Goal: Task Accomplishment & Management: Manage account settings

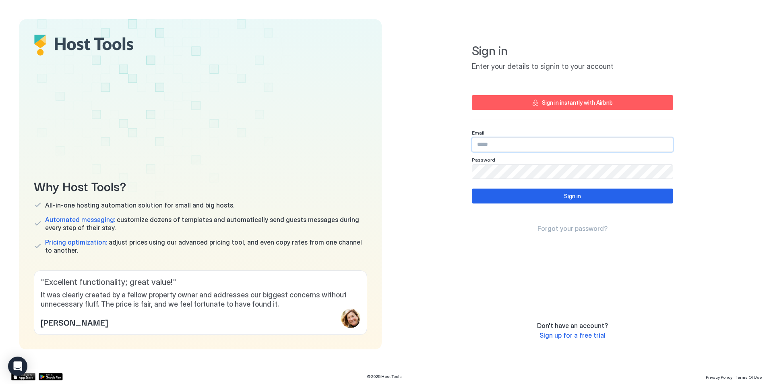
click at [497, 140] on input "Input Field" at bounding box center [572, 145] width 200 height 14
drag, startPoint x: 505, startPoint y: 145, endPoint x: 453, endPoint y: 144, distance: 52.4
click at [453, 144] on div "Sign in Enter your details to signin to your account Sign in instantly with Air…" at bounding box center [572, 184] width 362 height 330
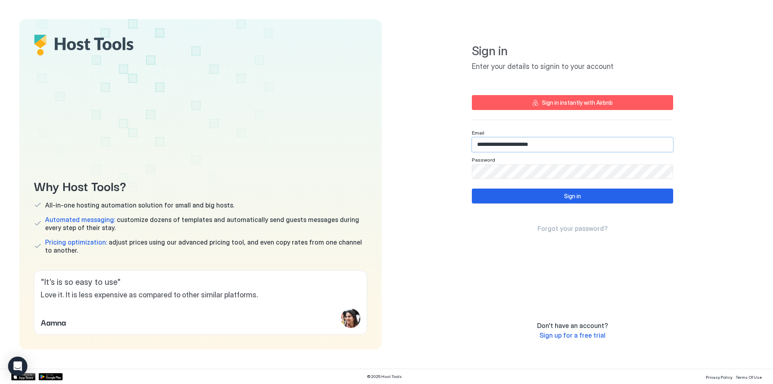
type input "**********"
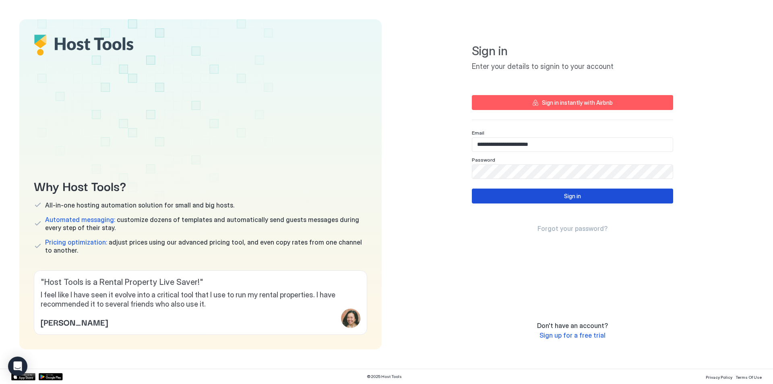
click at [533, 195] on button "Sign in" at bounding box center [572, 195] width 201 height 15
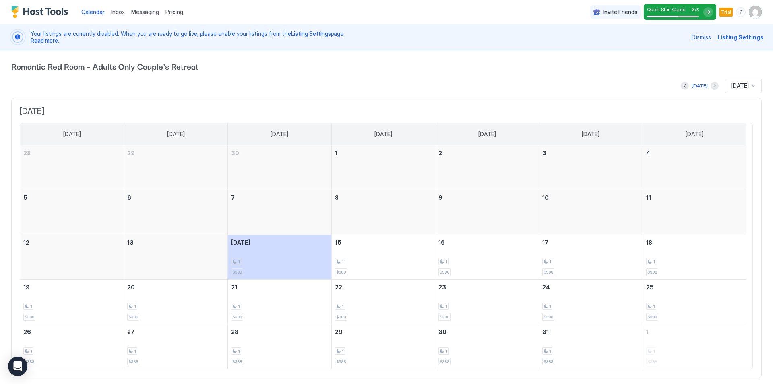
click at [703, 11] on div at bounding box center [708, 12] width 10 height 10
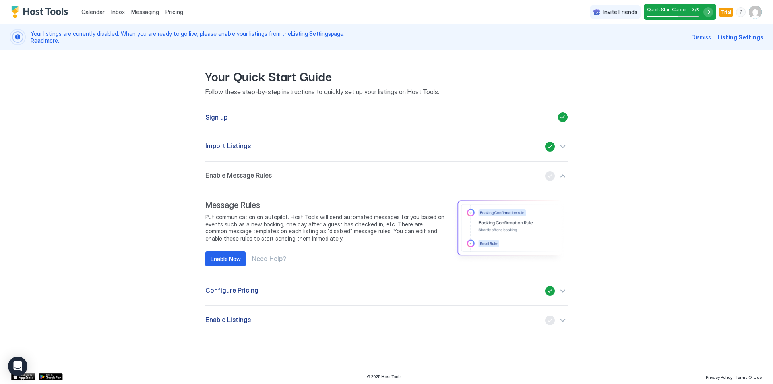
click at [552, 176] on div "button" at bounding box center [556, 176] width 23 height 10
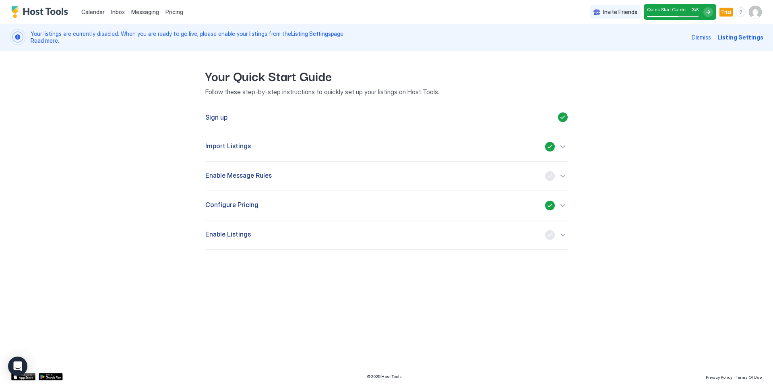
click at [550, 176] on div "button" at bounding box center [556, 176] width 23 height 10
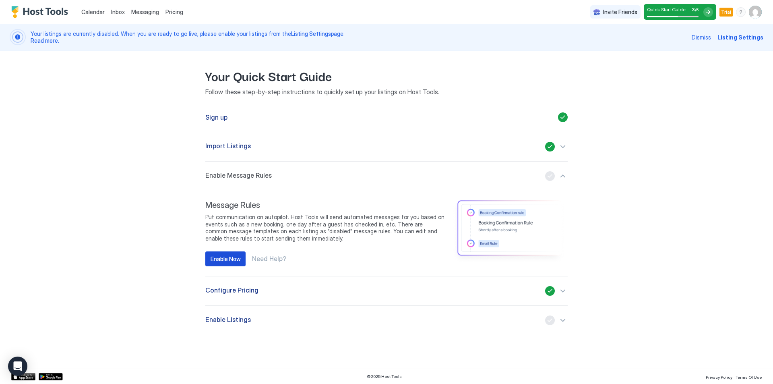
click at [230, 257] on div "Enable Now" at bounding box center [226, 258] width 30 height 8
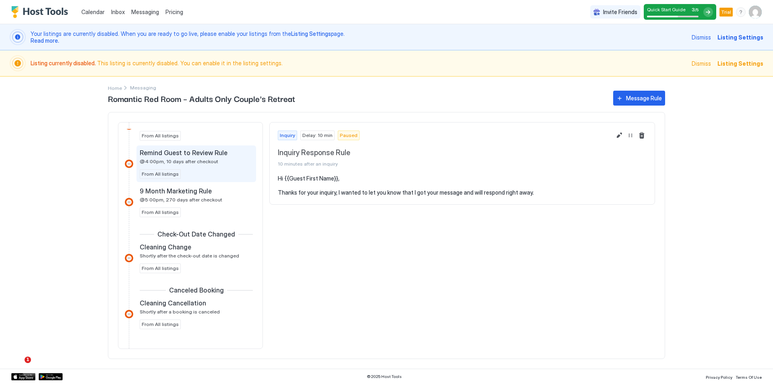
scroll to position [473, 0]
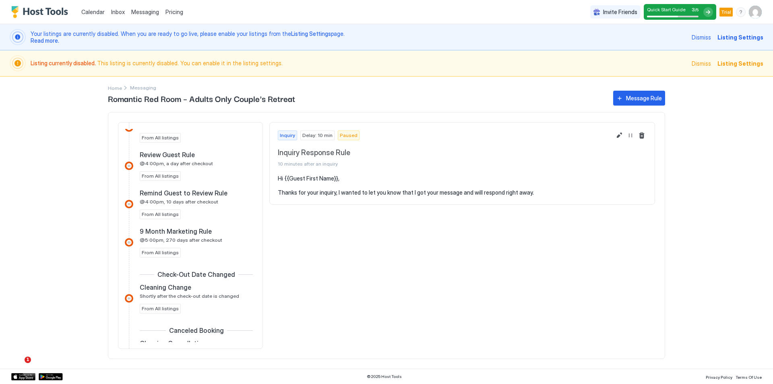
click at [710, 8] on div at bounding box center [708, 12] width 10 height 10
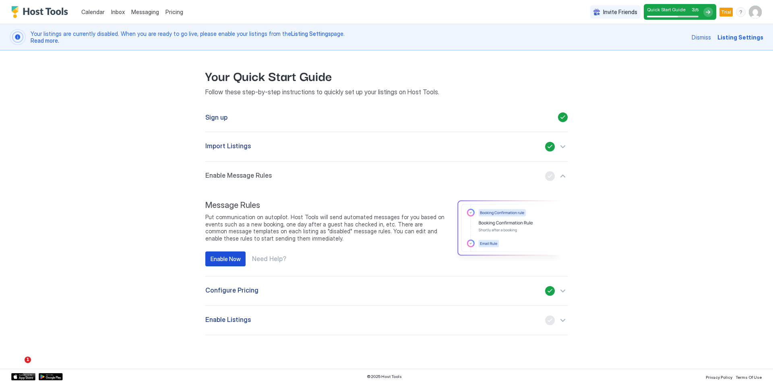
click at [238, 258] on div "Enable Now" at bounding box center [226, 258] width 30 height 8
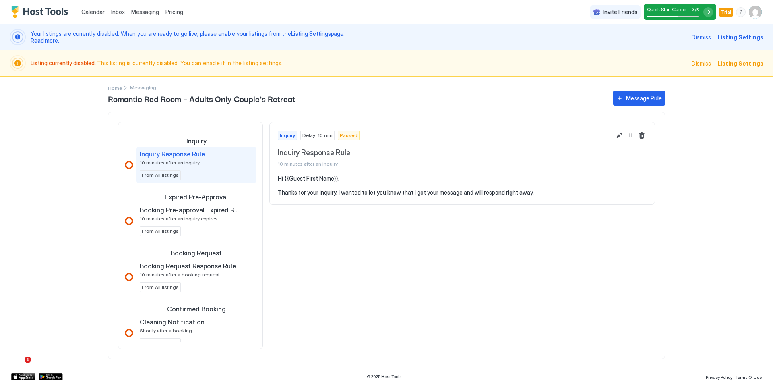
click at [736, 62] on span "Listing Settings" at bounding box center [740, 63] width 46 height 8
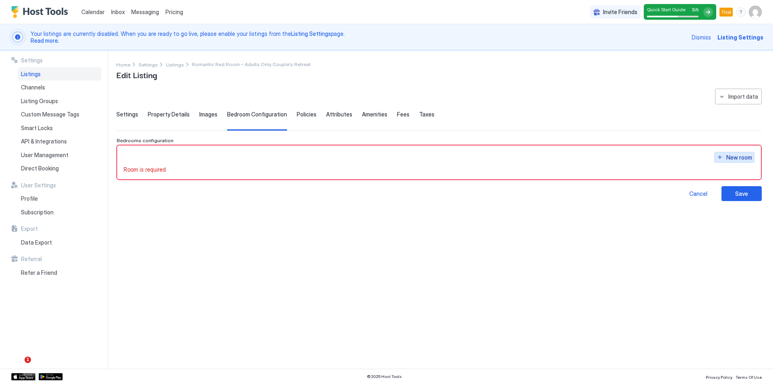
click at [730, 154] on div "New room" at bounding box center [739, 157] width 26 height 8
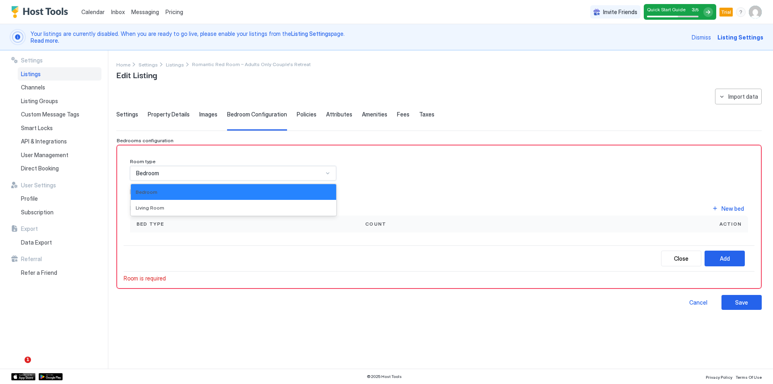
click at [246, 174] on div "Bedroom" at bounding box center [229, 172] width 187 height 7
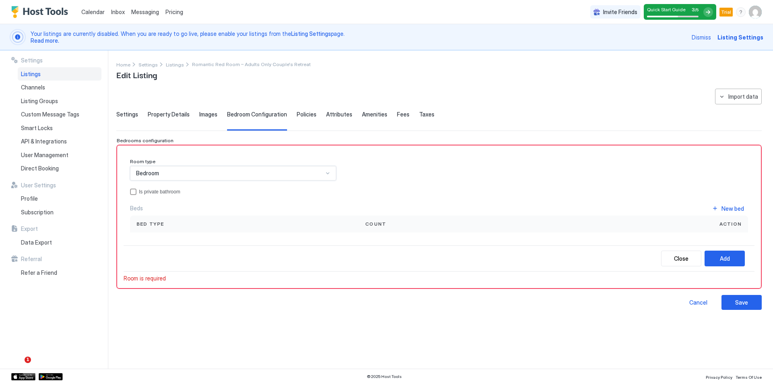
click at [127, 114] on span "Settings" at bounding box center [127, 114] width 22 height 7
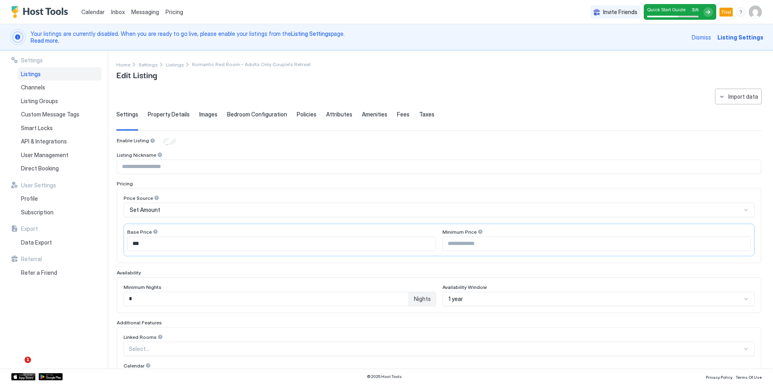
click at [150, 164] on input "Input Field" at bounding box center [439, 167] width 644 height 14
click at [157, 153] on div at bounding box center [160, 155] width 6 height 6
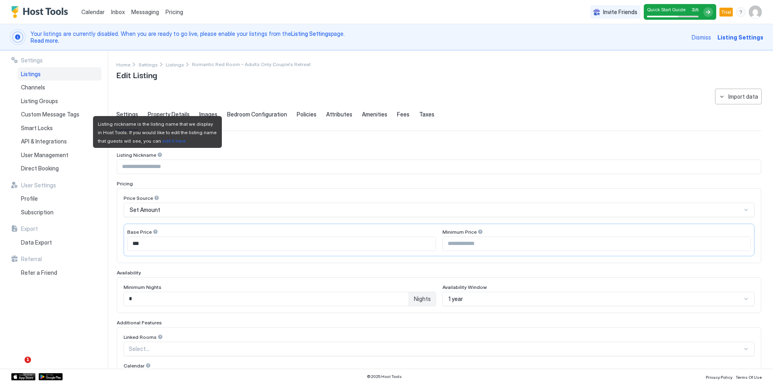
click at [157, 153] on div at bounding box center [160, 155] width 6 height 6
click at [155, 161] on input "Input Field" at bounding box center [439, 167] width 644 height 14
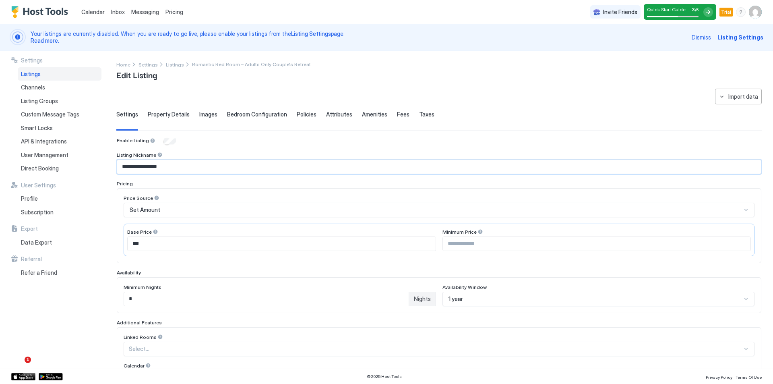
type input "**********"
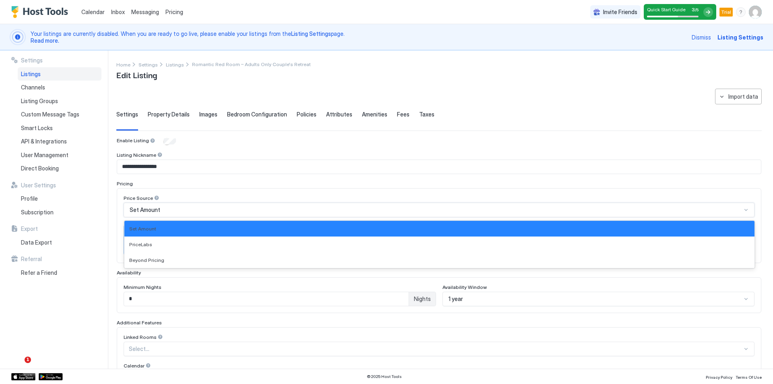
click at [153, 209] on span "Set Amount" at bounding box center [145, 209] width 31 height 7
click at [156, 214] on div "Set Amount" at bounding box center [439, 210] width 631 height 14
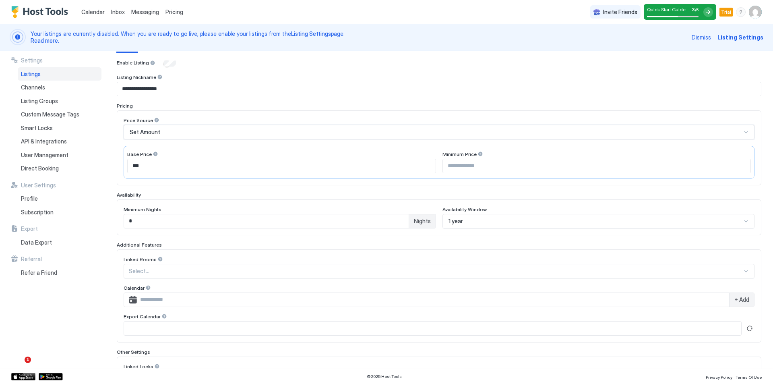
scroll to position [81, 0]
click at [180, 131] on div "Set Amount" at bounding box center [436, 129] width 612 height 7
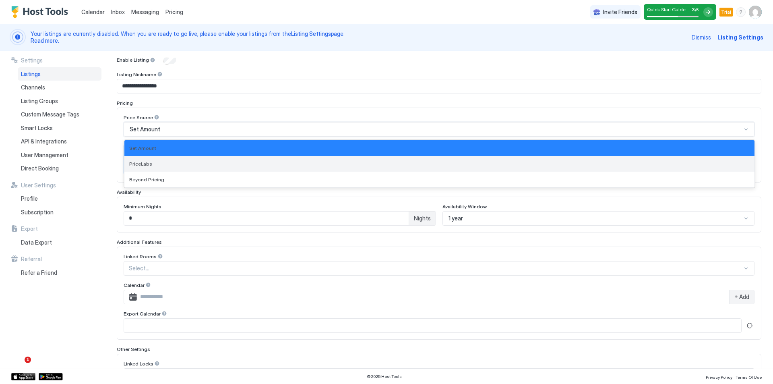
click at [165, 161] on div "PriceLabs" at bounding box center [439, 164] width 620 height 6
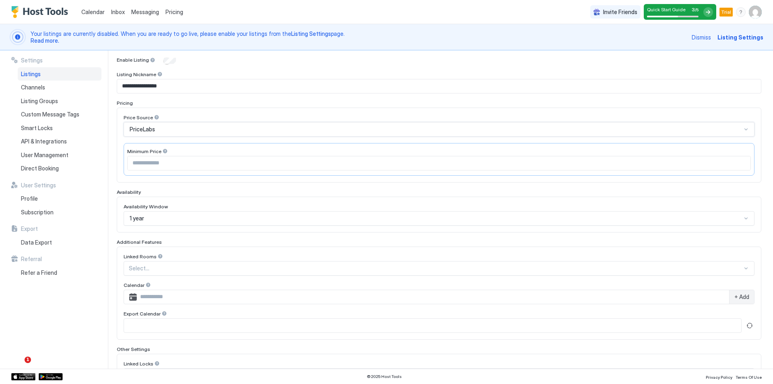
click at [174, 165] on input "Input Field" at bounding box center [439, 163] width 623 height 14
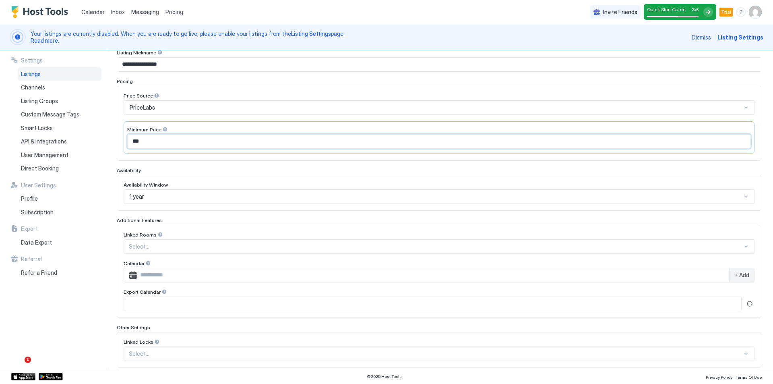
scroll to position [121, 0]
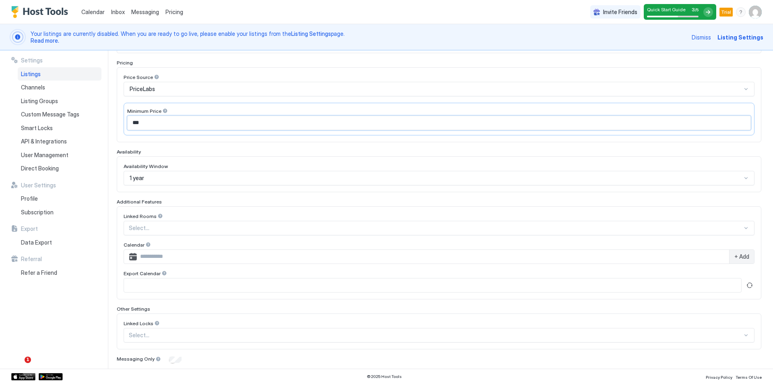
type input "***"
click at [165, 227] on div at bounding box center [436, 227] width 614 height 7
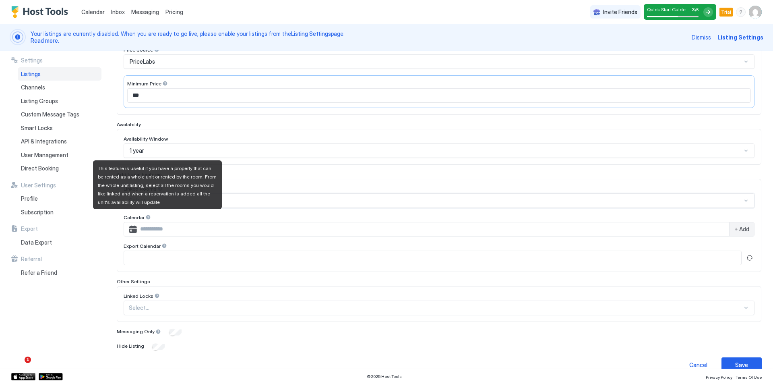
scroll to position [161, 0]
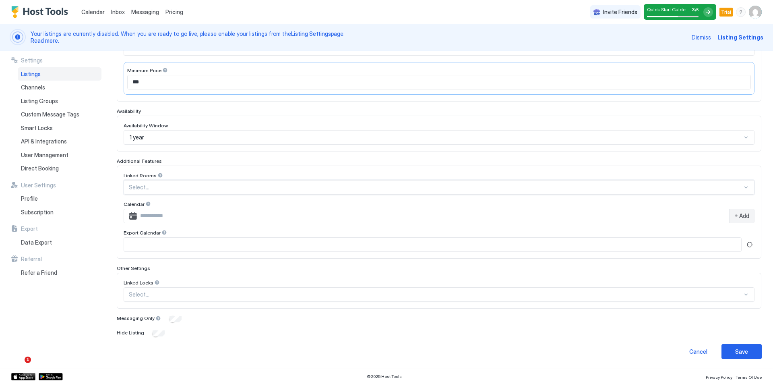
click at [161, 297] on div at bounding box center [436, 294] width 614 height 7
click at [163, 293] on div at bounding box center [436, 294] width 614 height 7
click at [156, 319] on div at bounding box center [158, 318] width 6 height 6
click at [744, 349] on button "Save" at bounding box center [741, 351] width 40 height 15
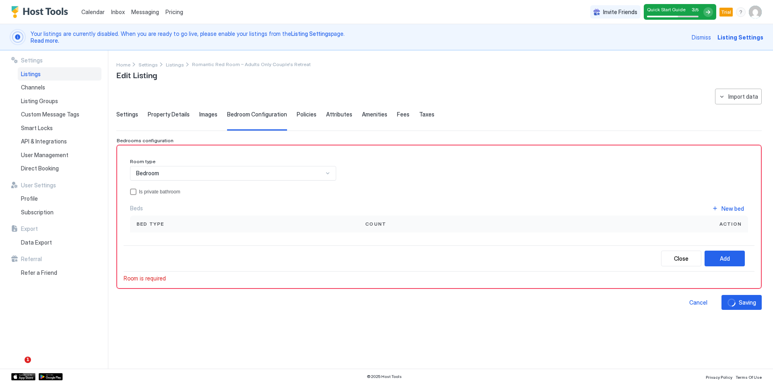
scroll to position [0, 0]
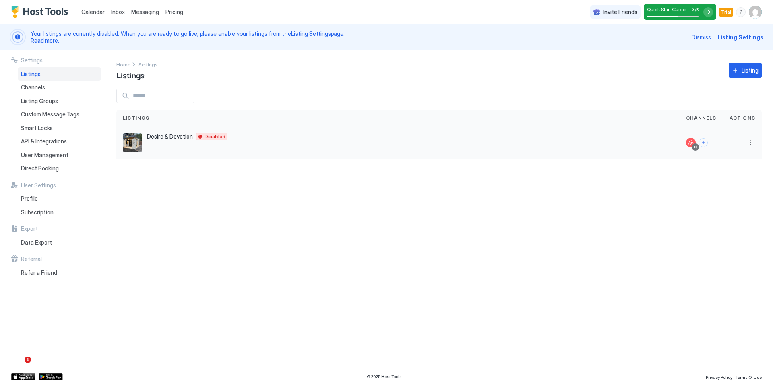
click at [167, 143] on div "Desire & Devotion McCaysville 30555 US Disabled" at bounding box center [398, 142] width 550 height 19
click at [141, 138] on img "listing image" at bounding box center [132, 142] width 19 height 19
click at [182, 136] on span "Desire & Devotion" at bounding box center [170, 136] width 46 height 7
click at [748, 139] on button "More options" at bounding box center [751, 143] width 10 height 10
click at [738, 179] on span "Listing Settings" at bounding box center [732, 180] width 36 height 6
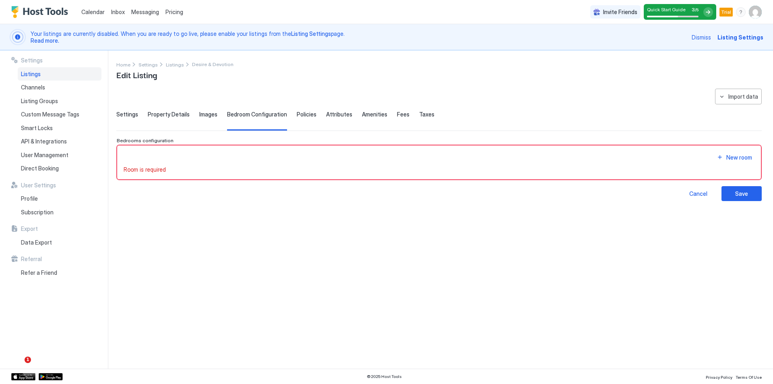
type input "**********"
type input "***"
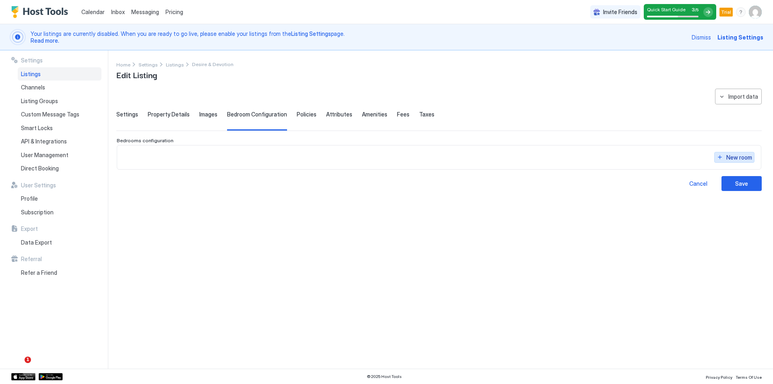
click at [736, 158] on div "New room" at bounding box center [739, 157] width 26 height 8
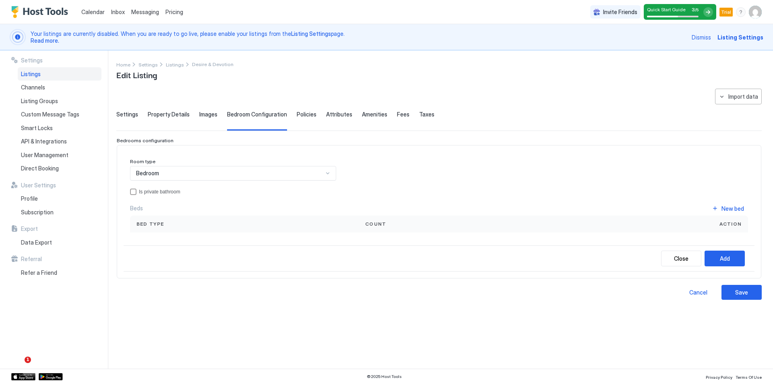
click at [158, 224] on span "Bed type" at bounding box center [150, 223] width 28 height 7
click at [727, 206] on div "New bed" at bounding box center [732, 208] width 23 height 8
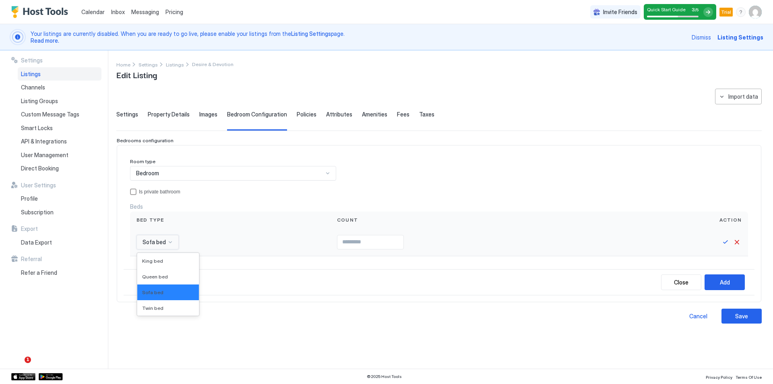
click at [158, 238] on div "Sofa bed" at bounding box center [157, 242] width 42 height 14
click at [162, 262] on div "King bed" at bounding box center [168, 261] width 52 height 6
click at [366, 240] on input "Input Field" at bounding box center [368, 242] width 66 height 14
type input "*"
click at [727, 244] on button "Save" at bounding box center [726, 242] width 10 height 10
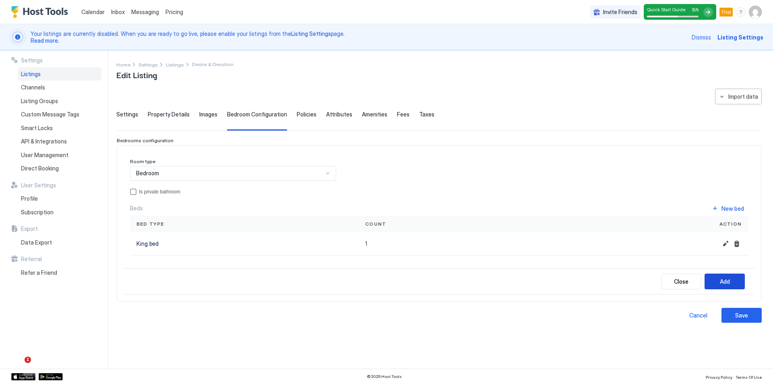
drag, startPoint x: 734, startPoint y: 284, endPoint x: 473, endPoint y: 228, distance: 266.4
click at [734, 284] on button "Add" at bounding box center [725, 281] width 40 height 16
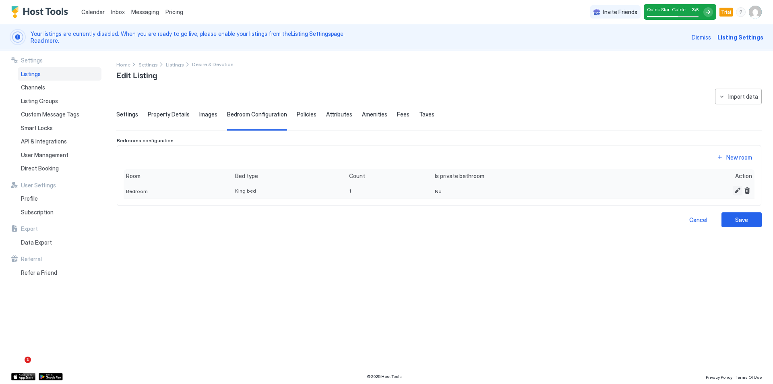
click at [740, 190] on button "Edit" at bounding box center [738, 191] width 10 height 10
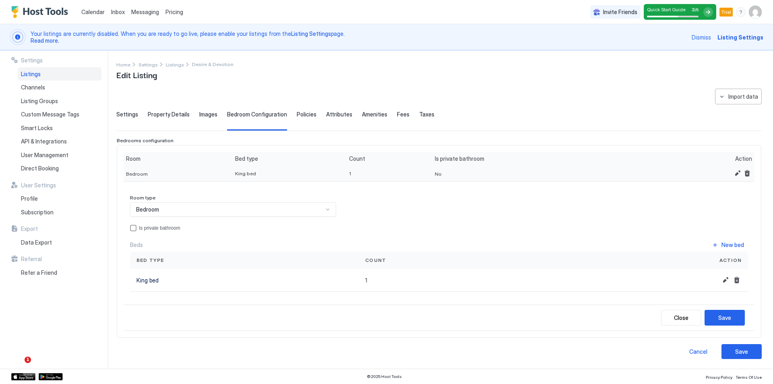
click at [440, 173] on div "No" at bounding box center [543, 173] width 223 height 17
click at [734, 174] on button "Edit" at bounding box center [738, 173] width 10 height 10
click at [448, 170] on div "No" at bounding box center [543, 173] width 223 height 17
click at [736, 171] on button "Edit" at bounding box center [738, 173] width 10 height 10
click at [735, 174] on button "Edit" at bounding box center [738, 173] width 10 height 10
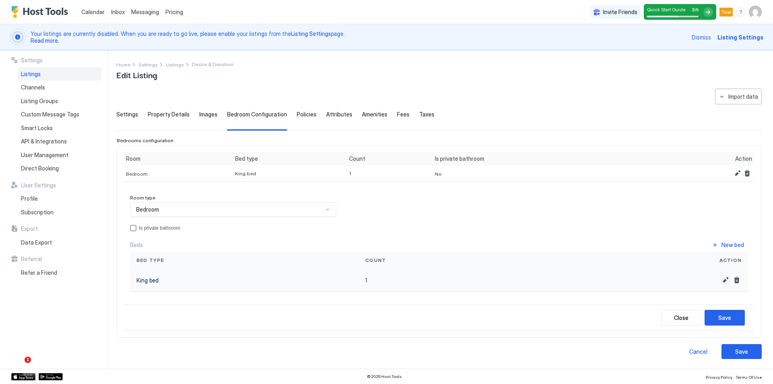
click at [723, 277] on button "Edit" at bounding box center [726, 280] width 10 height 10
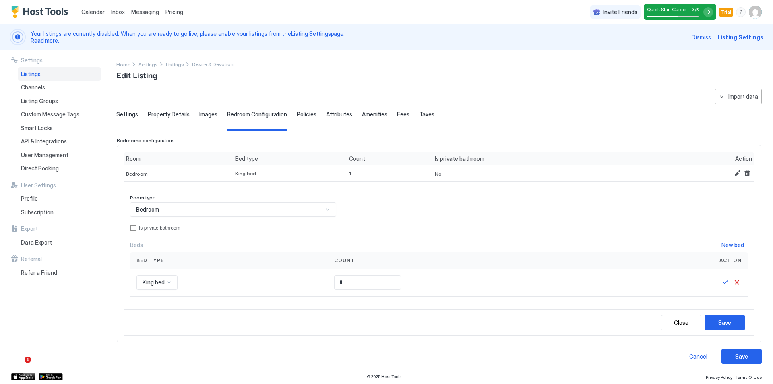
click at [153, 226] on div "Is private bathroom" at bounding box center [443, 228] width 609 height 6
click at [706, 324] on button "Save" at bounding box center [725, 322] width 40 height 16
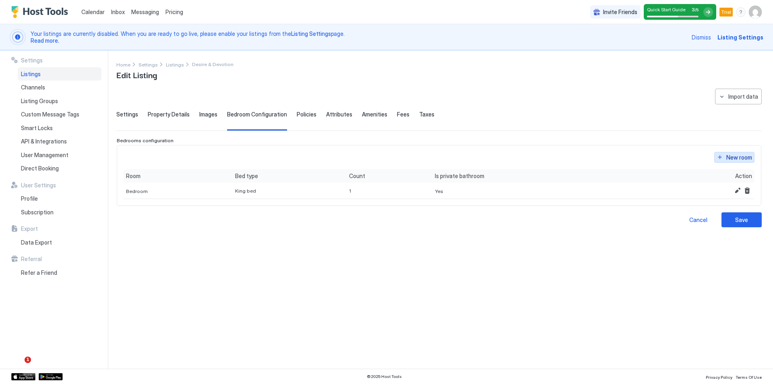
click at [732, 161] on button "New room" at bounding box center [734, 157] width 40 height 11
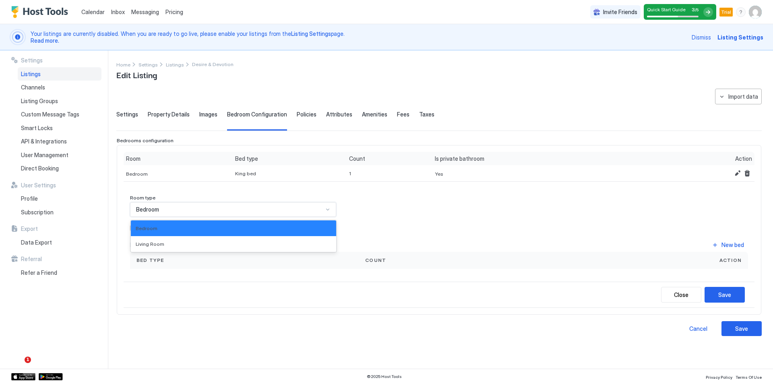
click at [202, 214] on div "Bedroom" at bounding box center [233, 209] width 206 height 14
click at [196, 242] on div "Living Room" at bounding box center [234, 244] width 196 height 6
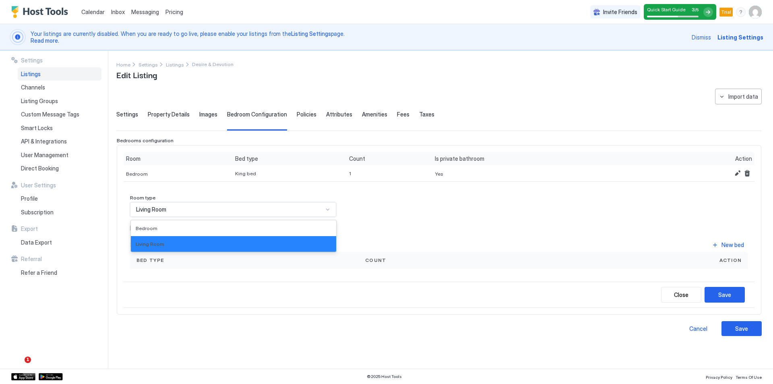
click at [186, 209] on div "Living Room" at bounding box center [229, 209] width 187 height 7
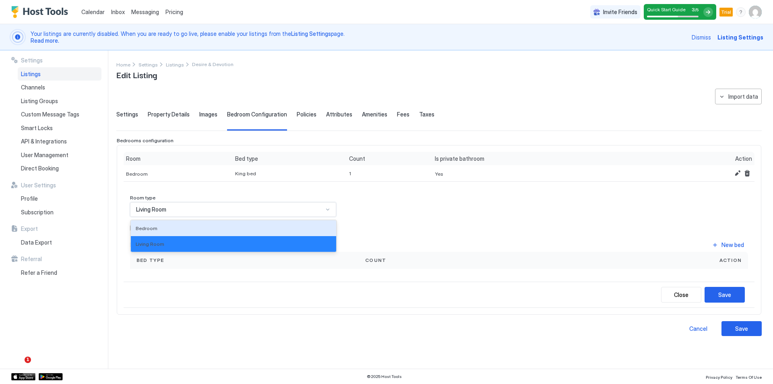
click at [240, 207] on div "Living Room" at bounding box center [229, 209] width 187 height 7
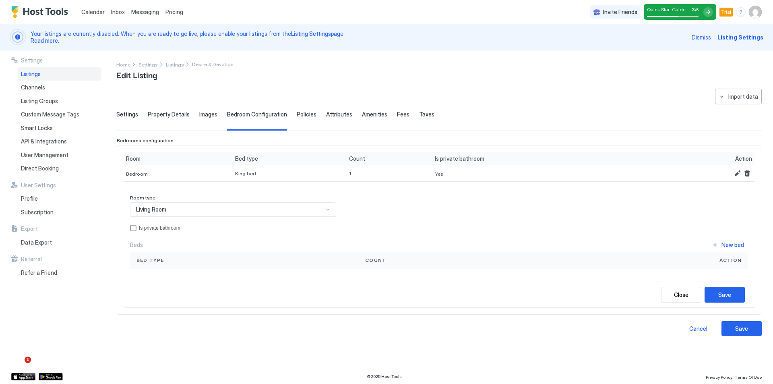
click at [684, 203] on div "Room type Living Room Is private bathroom Beds New bed Bed type Count Action" at bounding box center [439, 231] width 618 height 74
click at [676, 291] on div "Close" at bounding box center [681, 294] width 14 height 8
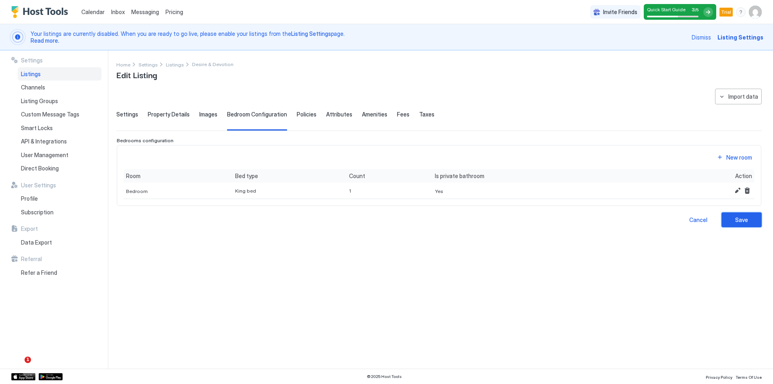
click at [739, 221] on div "Save" at bounding box center [741, 219] width 13 height 8
click at [298, 114] on span "Policies" at bounding box center [307, 114] width 20 height 7
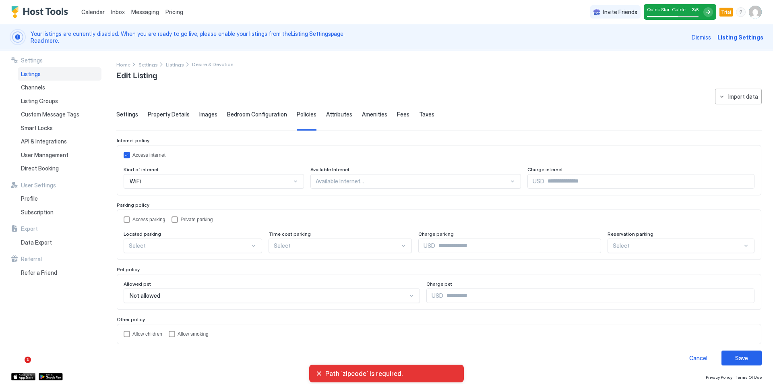
click at [328, 179] on div at bounding box center [413, 181] width 194 height 7
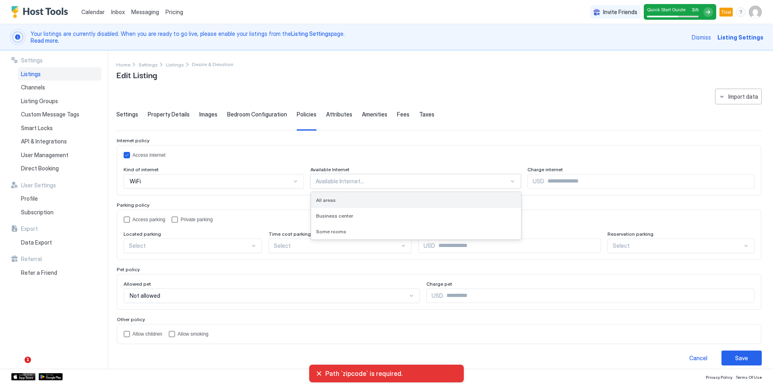
click at [326, 195] on div "All areas" at bounding box center [416, 200] width 210 height 16
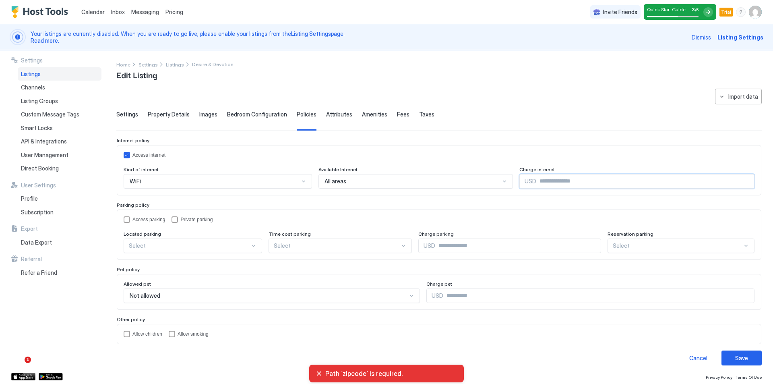
click at [549, 183] on input "Input Field" at bounding box center [645, 181] width 218 height 14
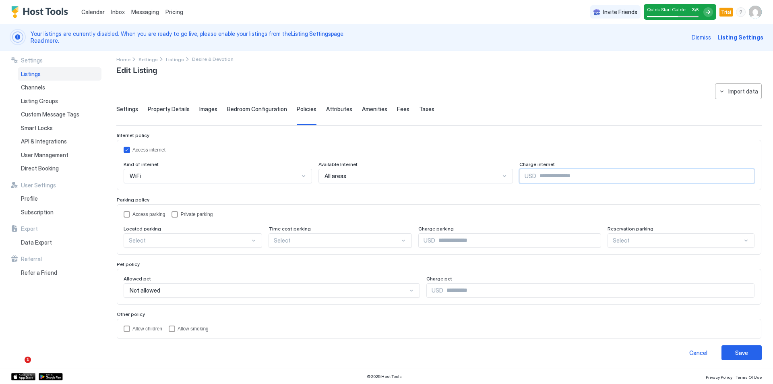
scroll to position [6, 0]
click at [174, 213] on div "privateParking" at bounding box center [175, 213] width 6 height 6
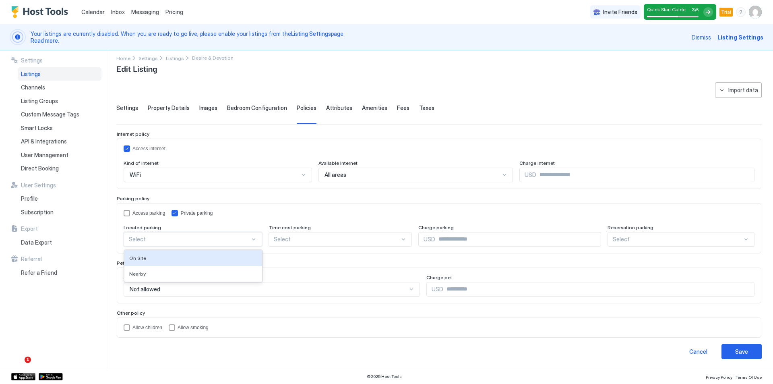
click at [186, 239] on div at bounding box center [189, 239] width 121 height 7
click at [198, 259] on div "On Site" at bounding box center [193, 258] width 128 height 6
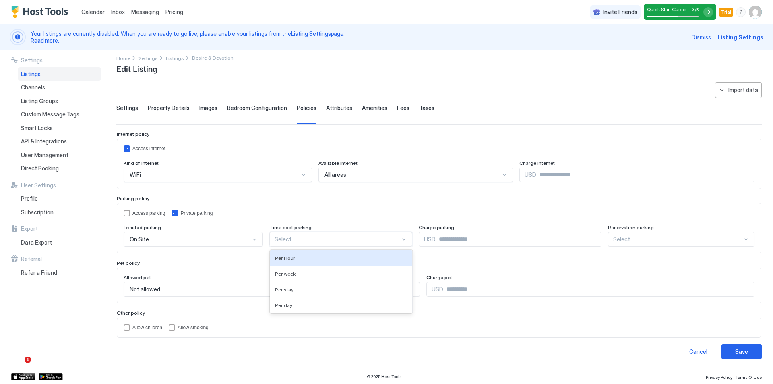
click at [333, 236] on div at bounding box center [338, 239] width 126 height 7
click at [327, 238] on div at bounding box center [338, 239] width 126 height 7
click at [483, 238] on input "Input Field" at bounding box center [518, 239] width 165 height 14
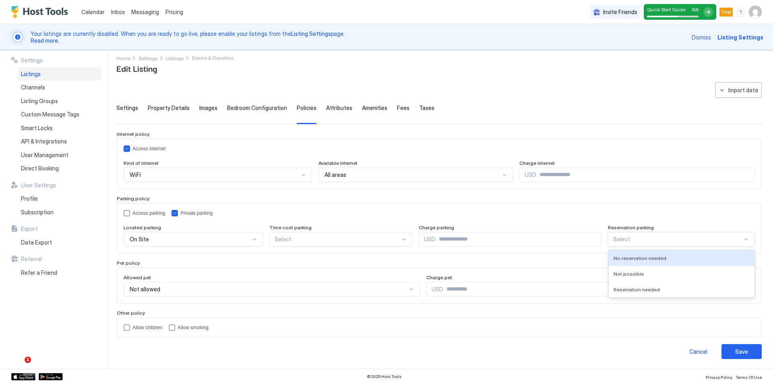
click at [616, 237] on div at bounding box center [678, 239] width 130 height 7
click at [627, 261] on div "No reservation needed" at bounding box center [682, 258] width 146 height 16
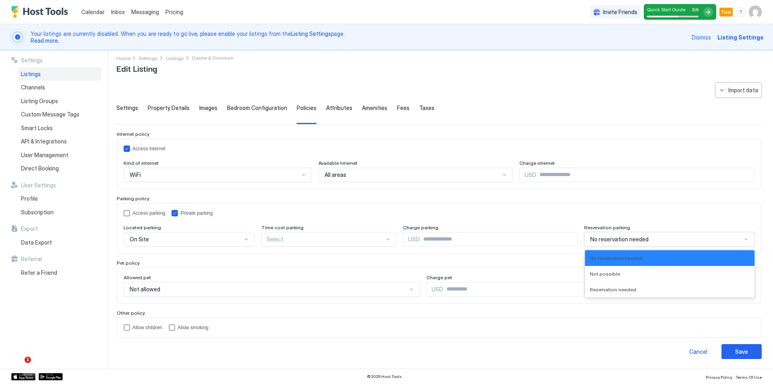
click at [608, 246] on div "No reservation needed" at bounding box center [669, 239] width 170 height 14
click at [593, 232] on div "No reservation needed" at bounding box center [669, 239] width 170 height 14
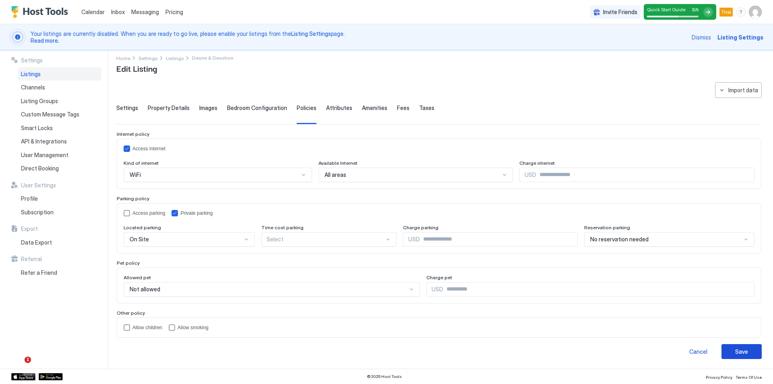
click at [723, 345] on button "Save" at bounding box center [741, 351] width 40 height 15
click at [166, 110] on span "Property Details" at bounding box center [169, 107] width 42 height 7
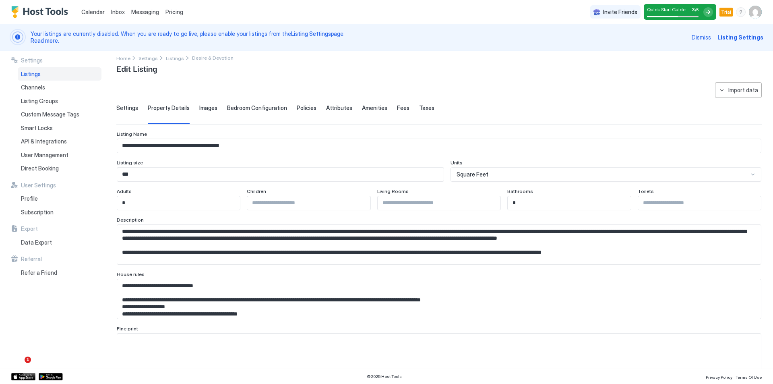
click at [284, 204] on input "Input Field" at bounding box center [308, 203] width 123 height 14
type input "*"
click at [429, 207] on input "Input Field" at bounding box center [439, 203] width 123 height 14
type input "*"
click at [643, 207] on input "Input Field" at bounding box center [699, 203] width 123 height 14
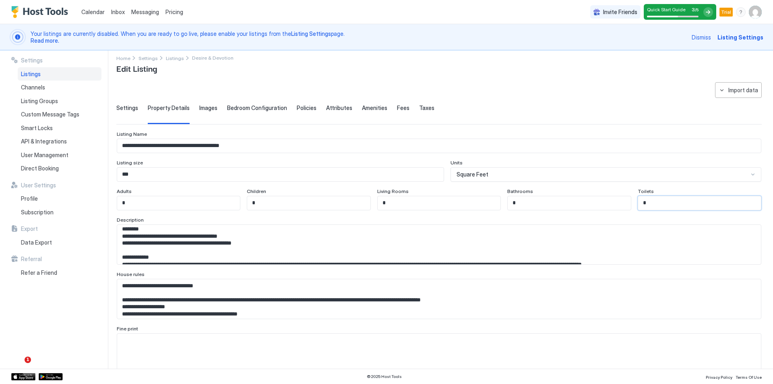
scroll to position [119, 0]
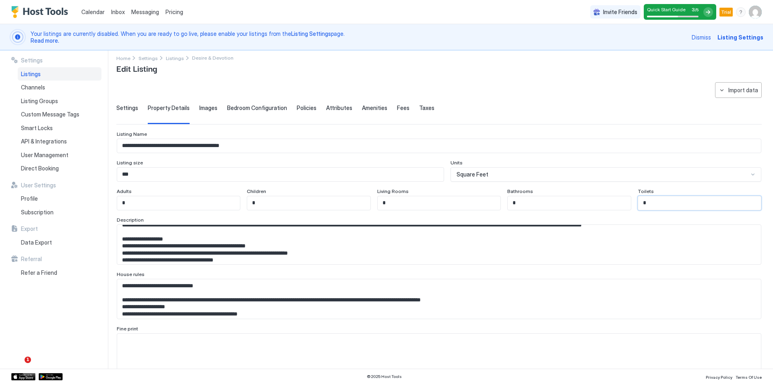
type input "*"
click at [194, 252] on textarea "Input Field" at bounding box center [436, 244] width 638 height 39
paste textarea "**********"
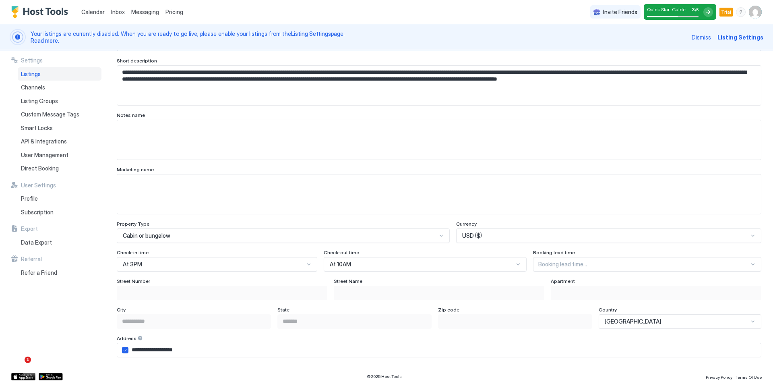
scroll to position [369, 0]
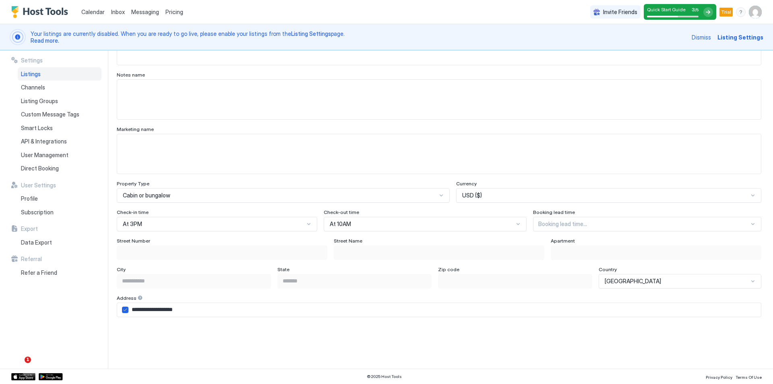
type textarea "**********"
click at [218, 223] on div "At 3PM" at bounding box center [217, 224] width 200 height 14
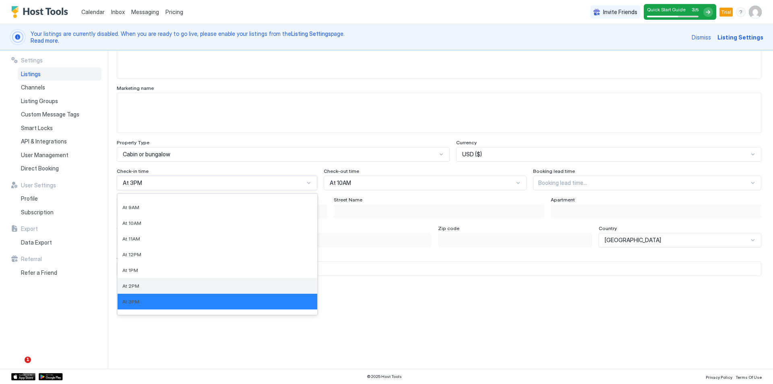
scroll to position [176, 0]
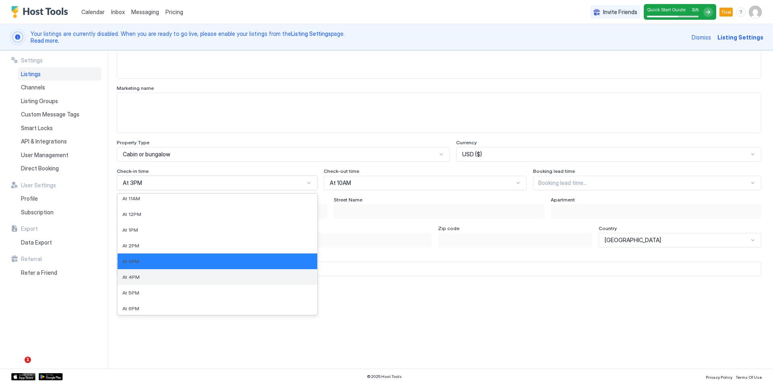
click at [168, 278] on div "At 4PM" at bounding box center [217, 277] width 190 height 6
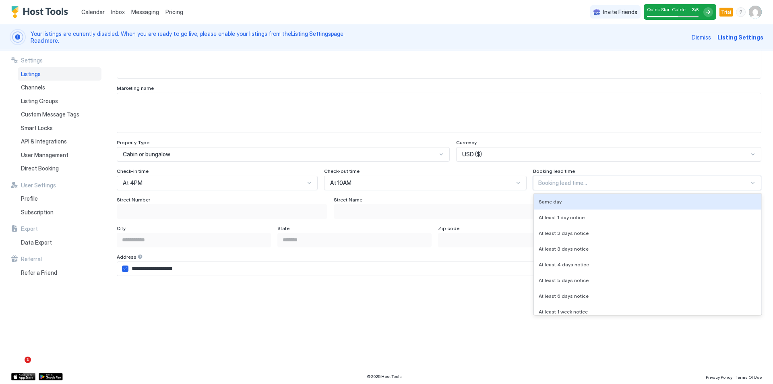
click at [541, 186] on div "Booking lead time..." at bounding box center [647, 183] width 228 height 14
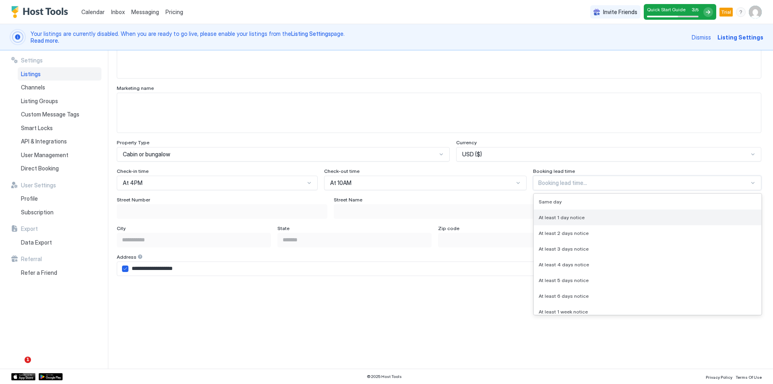
click at [546, 215] on span "At least 1 day notice" at bounding box center [562, 217] width 46 height 6
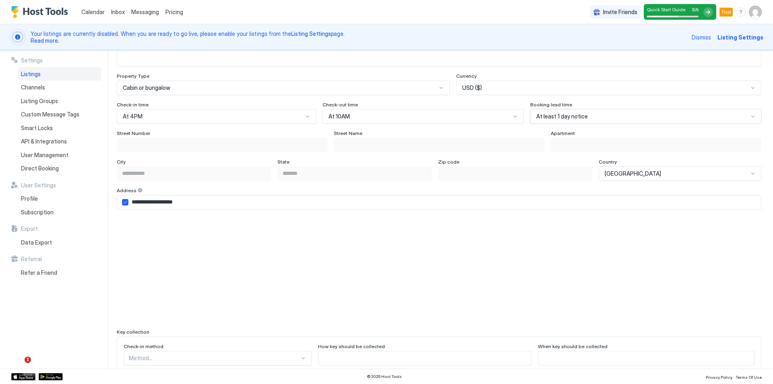
scroll to position [490, 0]
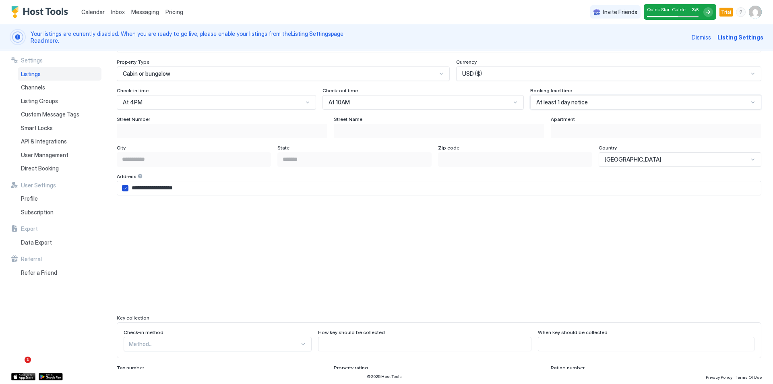
click at [125, 190] on icon "airbnbAddress" at bounding box center [125, 188] width 5 height 5
type input "**********"
click at [158, 130] on input "Input Field" at bounding box center [222, 131] width 210 height 14
type input "*"
type input "**********"
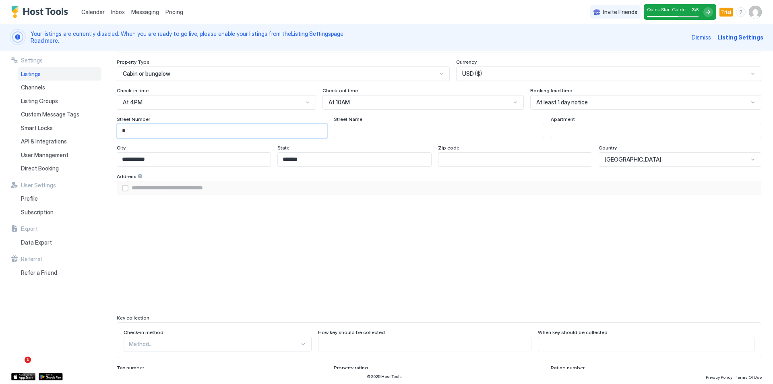
type input "**"
type input "**********"
type input "***"
type input "**********"
type input "****"
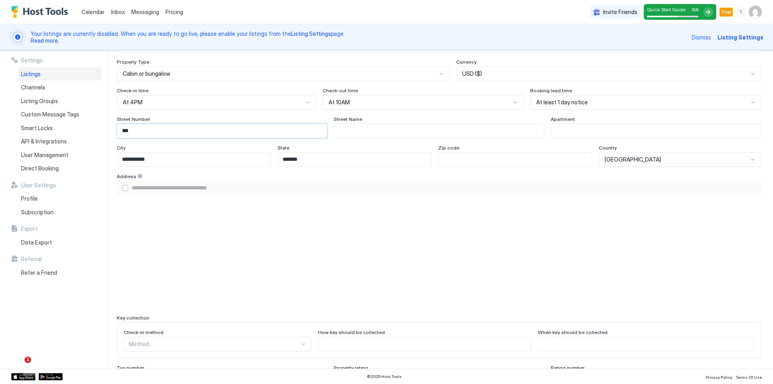
type input "**********"
type input "*****"
type input "**********"
click at [393, 133] on input "Input Field" at bounding box center [439, 131] width 210 height 14
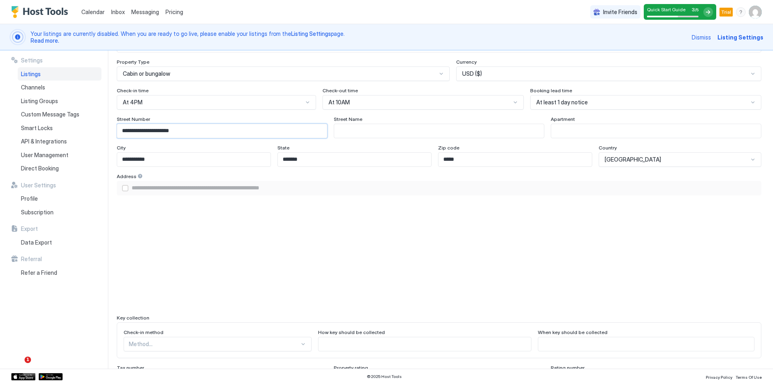
drag, startPoint x: 219, startPoint y: 128, endPoint x: 134, endPoint y: 128, distance: 84.9
click at [134, 128] on input "**********" at bounding box center [222, 131] width 210 height 14
type input "****"
type input "**********"
type input "****"
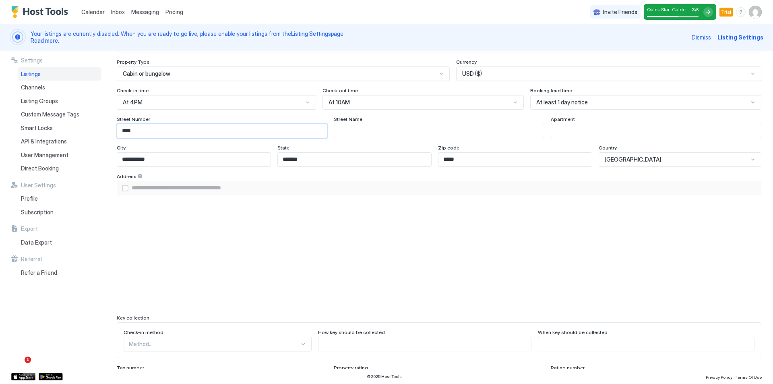
click at [374, 129] on input "Input Field" at bounding box center [439, 131] width 210 height 14
paste input "**********"
type input "**********"
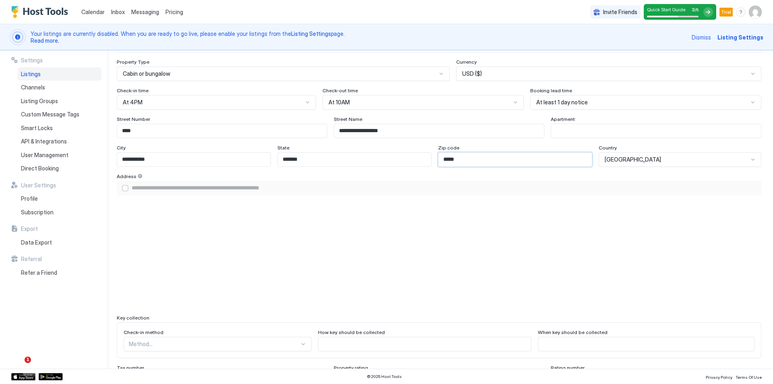
drag, startPoint x: 572, startPoint y: 156, endPoint x: 579, endPoint y: 153, distance: 7.0
click at [572, 156] on input "*****" at bounding box center [514, 160] width 153 height 14
click at [628, 176] on div "Address" at bounding box center [439, 177] width 645 height 8
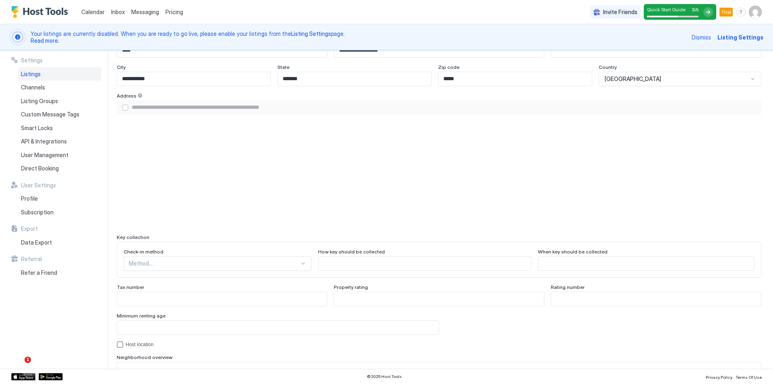
click at [175, 264] on div "Method..." at bounding box center [218, 263] width 188 height 14
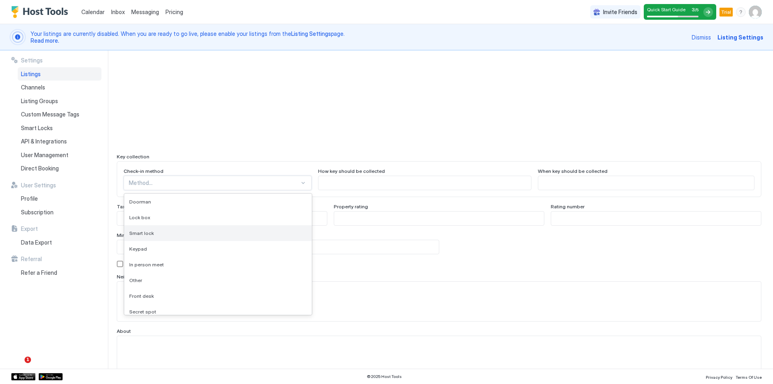
click at [182, 232] on div "Smart lock" at bounding box center [218, 233] width 178 height 6
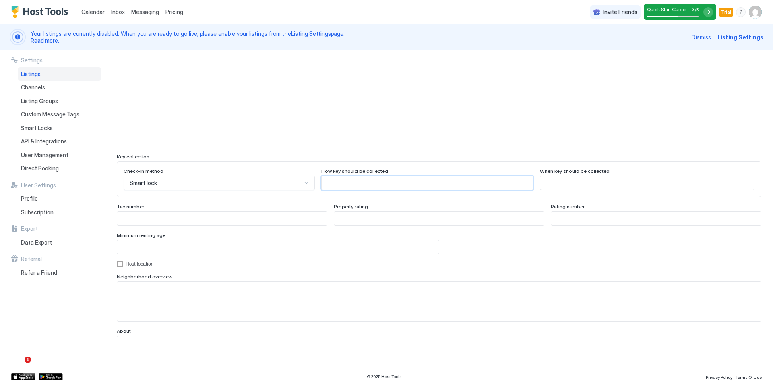
click at [348, 181] on input "Input Field" at bounding box center [427, 183] width 211 height 14
click at [234, 225] on div at bounding box center [222, 218] width 211 height 14
click at [239, 218] on input "Input Field" at bounding box center [222, 218] width 210 height 14
click at [375, 215] on input "Input Field" at bounding box center [439, 218] width 210 height 14
click at [238, 219] on input "Input Field" at bounding box center [222, 218] width 210 height 14
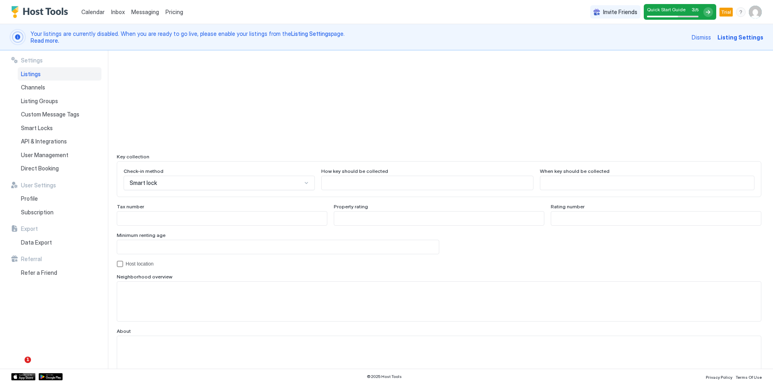
click at [207, 216] on input "Input Field" at bounding box center [222, 218] width 210 height 14
type input "******"
click at [219, 240] on input "Input Field" at bounding box center [278, 247] width 322 height 14
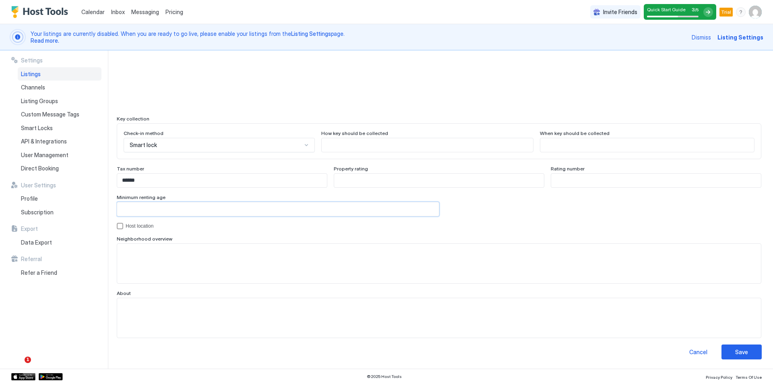
scroll to position [690, 0]
type input "**"
click at [737, 350] on div "Save" at bounding box center [741, 351] width 13 height 8
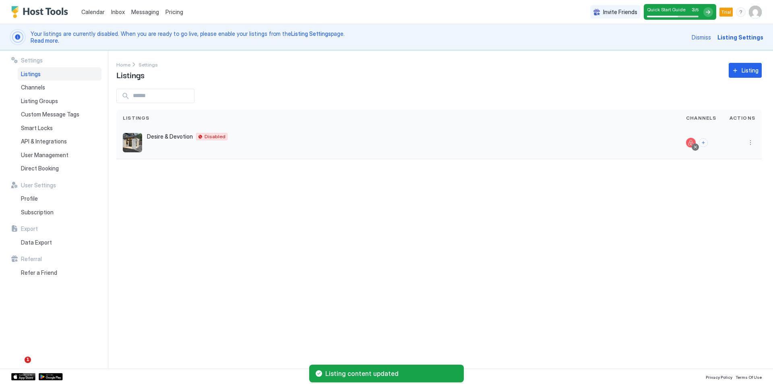
click at [236, 151] on div "Desire & Devotion [STREET_ADDRESS][US_STATE] Disabled" at bounding box center [398, 142] width 550 height 19
click at [168, 137] on span "Desire & Devotion" at bounding box center [170, 136] width 46 height 7
click at [750, 144] on button "More options" at bounding box center [751, 143] width 10 height 10
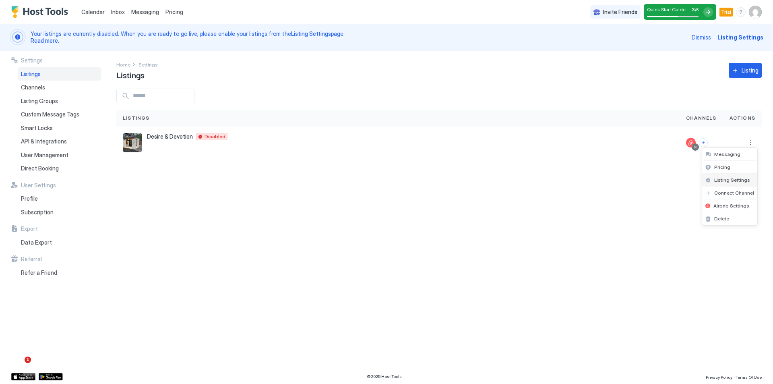
click at [732, 182] on span "Listing Settings" at bounding box center [732, 180] width 36 height 6
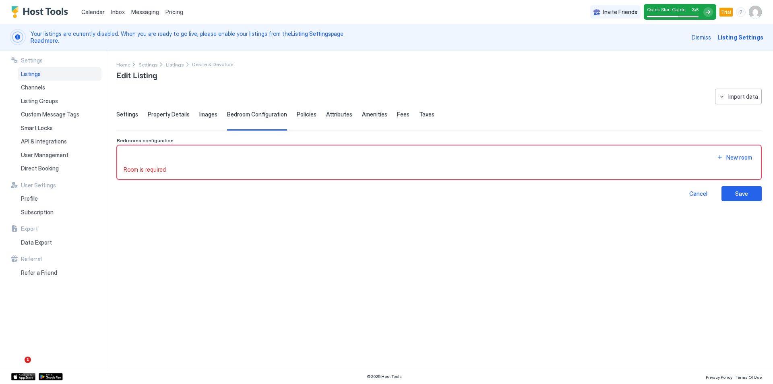
type input "*"
type textarea "**********"
type input "****"
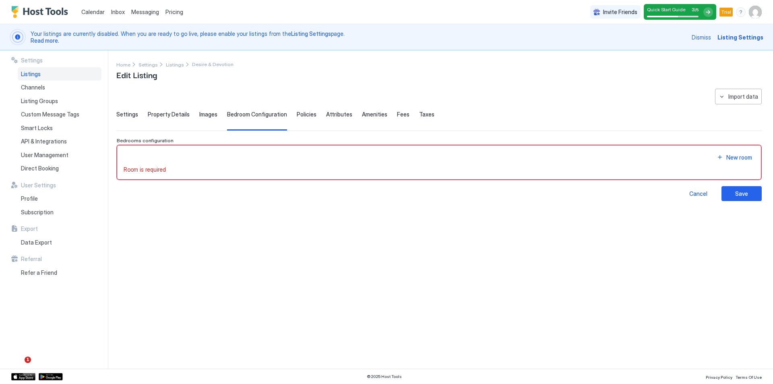
type input "**********"
type input "*****"
type input "**********"
type input "******"
type input "**"
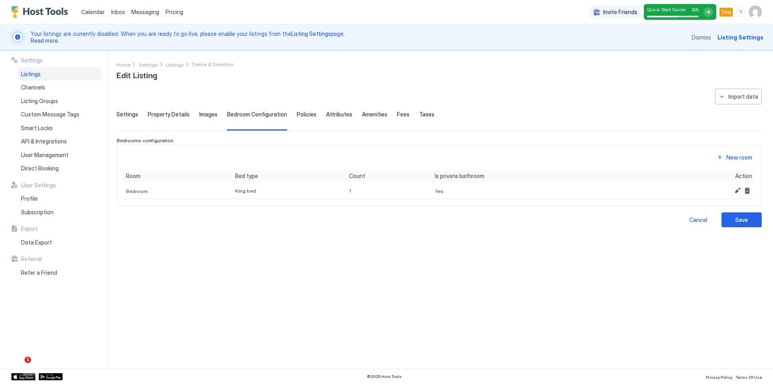
click at [302, 114] on span "Policies" at bounding box center [307, 114] width 20 height 7
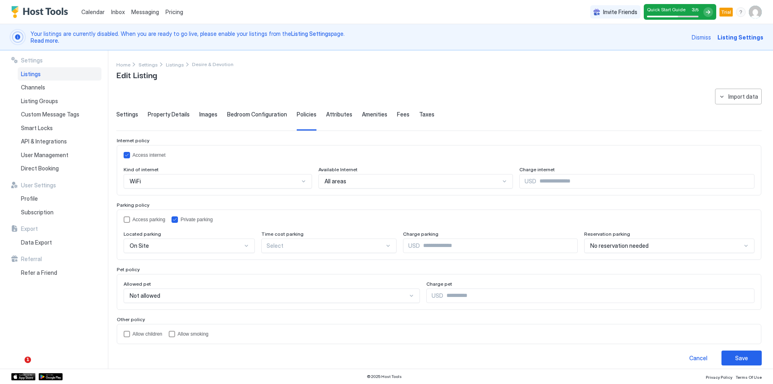
click at [328, 114] on span "Attributes" at bounding box center [339, 114] width 26 height 7
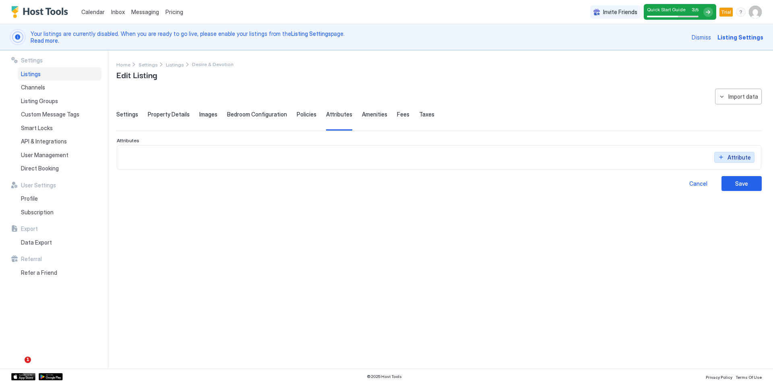
click at [726, 161] on button "Attribute" at bounding box center [734, 157] width 40 height 11
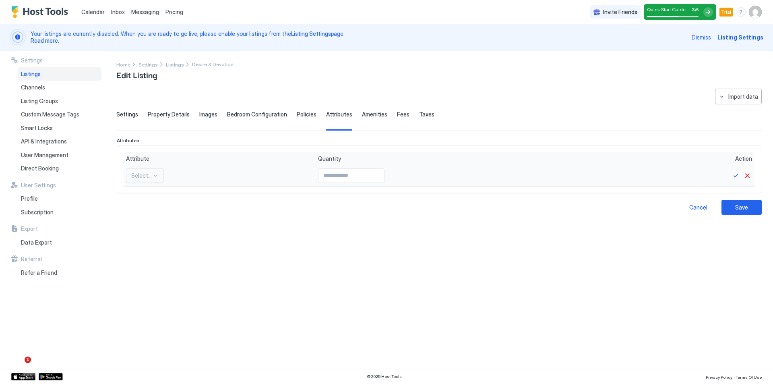
click at [148, 175] on div at bounding box center [141, 175] width 21 height 7
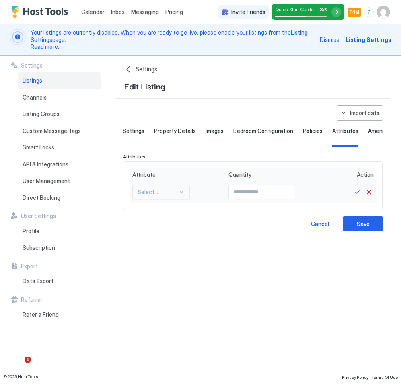
click at [182, 195] on div at bounding box center [181, 192] width 6 height 6
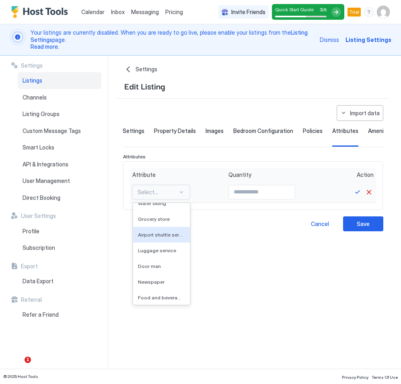
scroll to position [1400, 0]
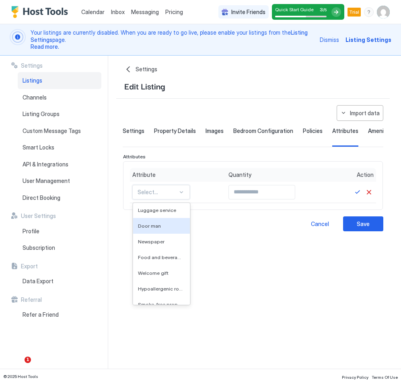
click at [380, 136] on div "Amenities" at bounding box center [380, 137] width 25 height 20
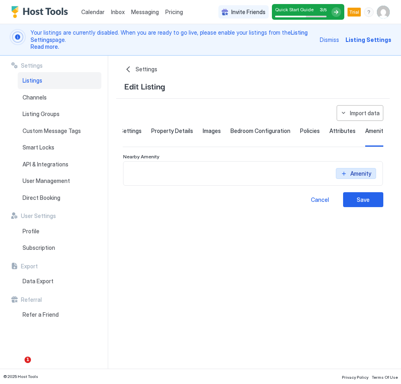
click at [351, 178] on div "Amenity" at bounding box center [361, 173] width 21 height 8
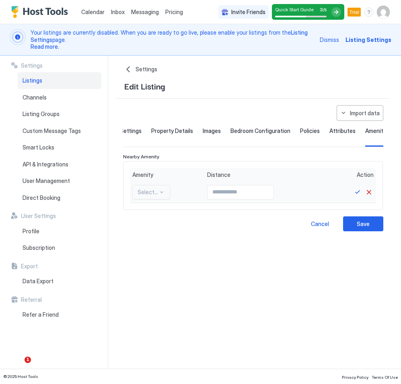
click at [148, 199] on div "Select..." at bounding box center [151, 192] width 38 height 14
click at [339, 126] on div "**********" at bounding box center [253, 168] width 261 height 126
click at [335, 130] on span "Attributes" at bounding box center [343, 130] width 26 height 7
click at [360, 114] on div "Import data" at bounding box center [365, 113] width 30 height 8
click at [366, 124] on div "Airbnb" at bounding box center [367, 128] width 31 height 14
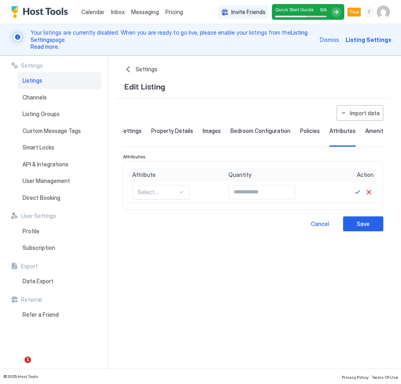
type textarea "**********"
click at [366, 131] on span "Amenities" at bounding box center [378, 130] width 25 height 7
click at [345, 132] on span "Attributes" at bounding box center [343, 130] width 26 height 7
click at [287, 132] on div "Settings Property Details Images Bedroom Configuration Policies Attributes Amen…" at bounding box center [250, 137] width 261 height 20
click at [236, 132] on span "Bedroom Configuration" at bounding box center [261, 130] width 60 height 7
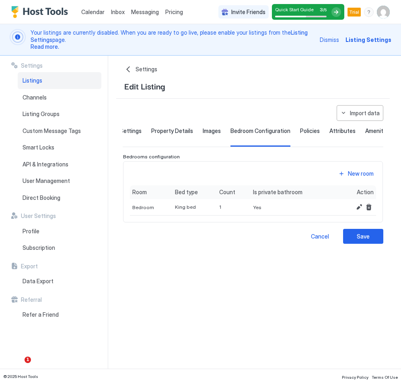
click at [180, 135] on div "Property Details" at bounding box center [172, 137] width 42 height 20
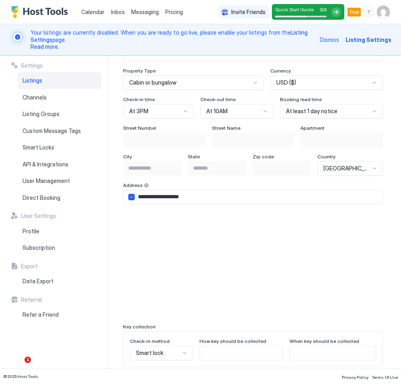
scroll to position [483, 0]
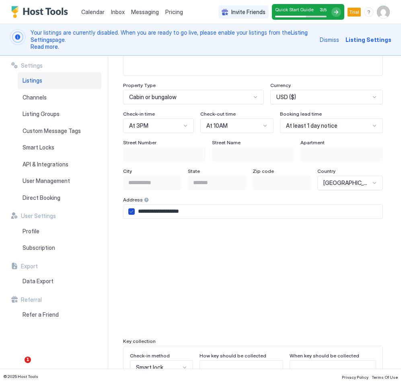
click at [133, 214] on icon "airbnbAddress" at bounding box center [131, 211] width 5 height 5
type input "**********"
click at [159, 161] on input "Input Field" at bounding box center [165, 154] width 82 height 14
type input "**********"
type input "*****"
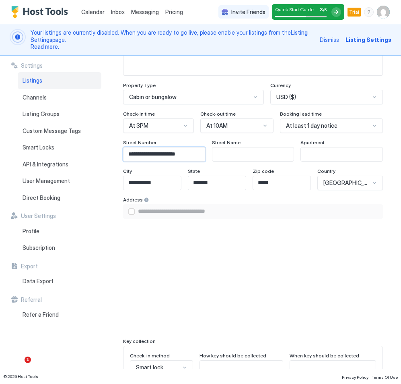
type input "**********"
drag, startPoint x: 142, startPoint y: 161, endPoint x: 256, endPoint y: 160, distance: 114.3
click at [256, 160] on div "**********" at bounding box center [253, 150] width 260 height 22
type input "****"
type input "**********"
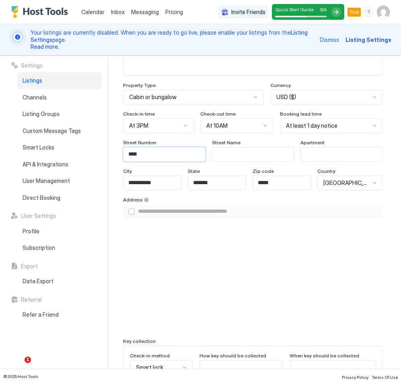
type input "****"
click at [234, 161] on input "Input Field" at bounding box center [254, 154] width 82 height 14
paste input "**********"
type input "**********"
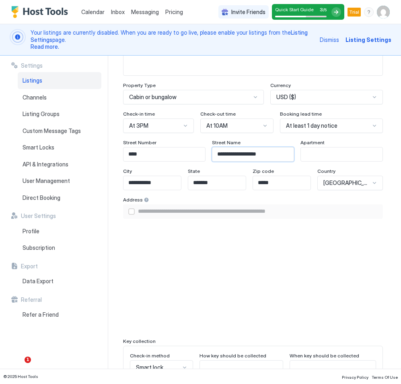
click at [217, 161] on input "**********" at bounding box center [254, 154] width 82 height 14
type input "**********"
click at [194, 172] on div "**********" at bounding box center [253, 235] width 260 height 192
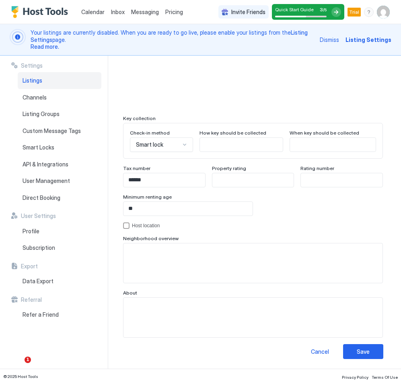
scroll to position [740, 0]
click at [350, 347] on button "Save" at bounding box center [363, 351] width 40 height 15
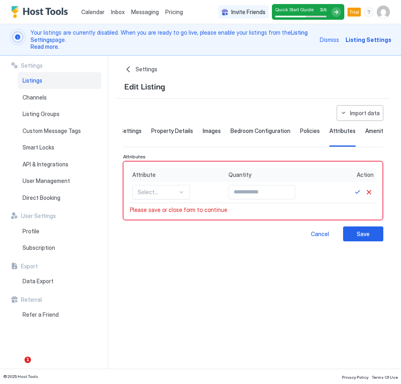
scroll to position [232, 0]
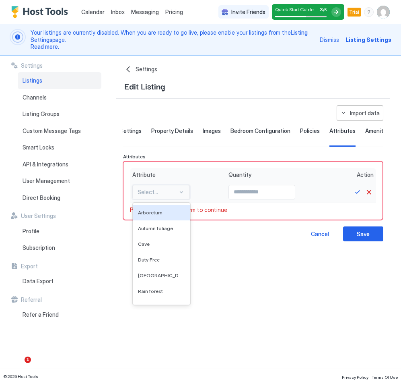
click at [168, 196] on input "text" at bounding box center [158, 191] width 40 height 7
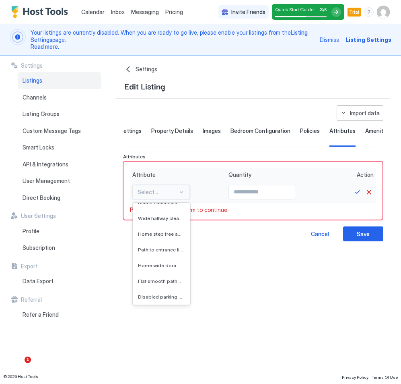
scroll to position [2035, 0]
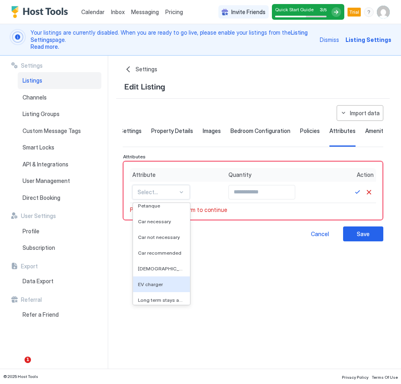
click at [154, 287] on span "EV charger" at bounding box center [150, 284] width 25 height 6
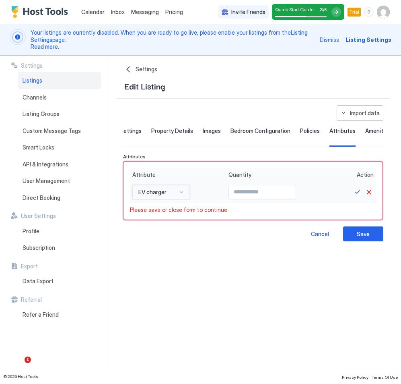
click at [274, 199] on input "Input Field" at bounding box center [262, 192] width 66 height 14
type input "*"
click at [355, 197] on button "Save" at bounding box center [358, 192] width 10 height 10
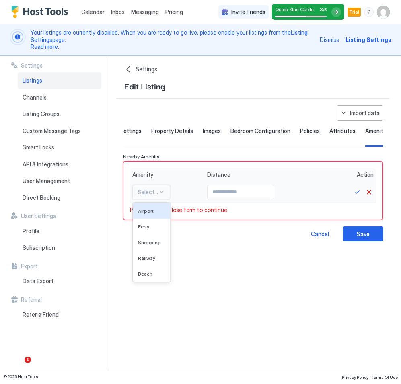
click at [156, 196] on div at bounding box center [148, 191] width 21 height 7
click at [199, 166] on div "Nearby Amenity Amenity Distance Action Select... Please save or close form to c…" at bounding box center [253, 186] width 260 height 66
click at [162, 195] on div at bounding box center [162, 192] width 6 height 6
click at [339, 130] on span "Attributes" at bounding box center [343, 130] width 26 height 7
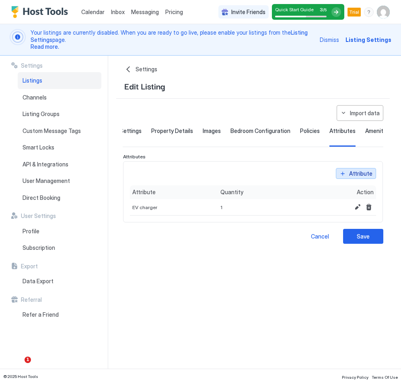
click at [348, 179] on button "Attribute" at bounding box center [356, 173] width 40 height 11
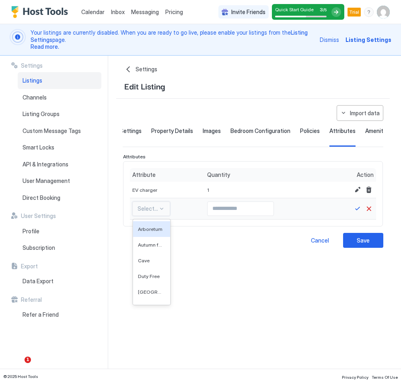
click at [153, 212] on div at bounding box center [148, 208] width 21 height 7
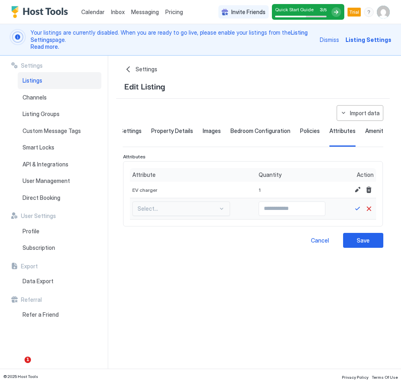
click at [197, 212] on input "text" at bounding box center [178, 208] width 81 height 7
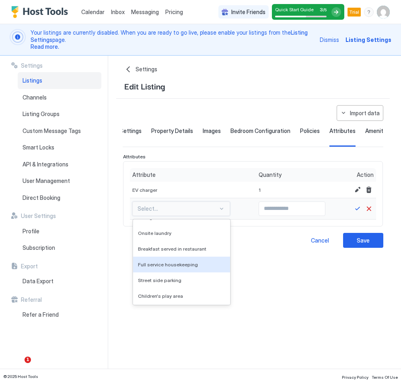
scroll to position [793, 0]
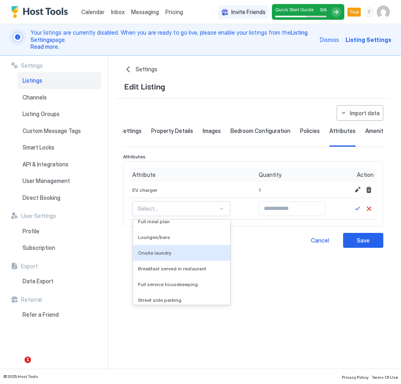
click at [176, 256] on div "Onsite laundry" at bounding box center [181, 253] width 87 height 6
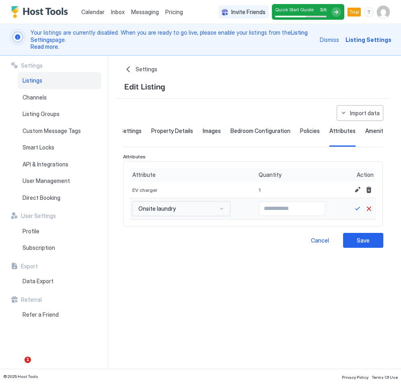
click at [220, 212] on div at bounding box center [222, 208] width 6 height 6
click at [299, 213] on input "Input Field" at bounding box center [292, 209] width 66 height 14
type input "*"
click at [363, 213] on div at bounding box center [363, 209] width 21 height 10
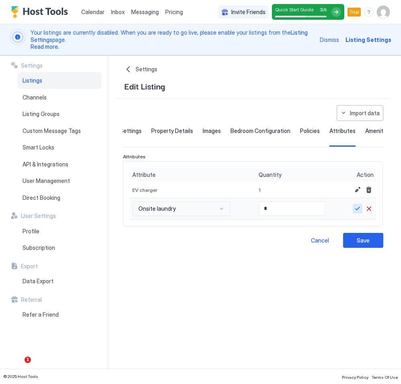
click at [359, 213] on button "Save" at bounding box center [358, 209] width 10 height 10
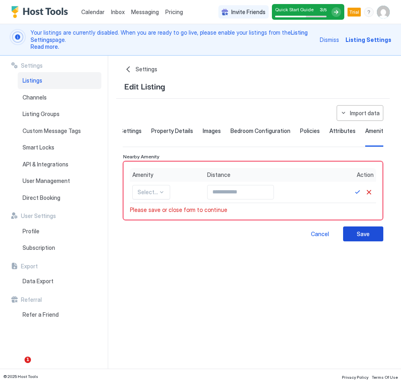
click at [370, 241] on button "Save" at bounding box center [363, 233] width 40 height 15
click at [371, 241] on button "Save" at bounding box center [363, 233] width 40 height 15
click at [372, 197] on button "Cancel" at bounding box center [369, 192] width 10 height 10
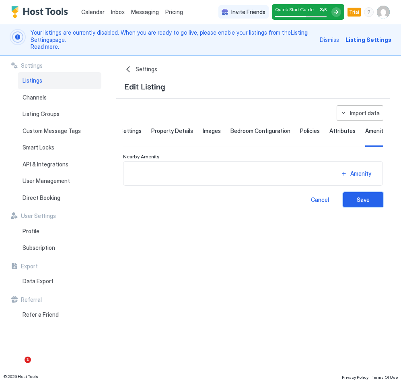
click at [368, 203] on div "Save" at bounding box center [363, 199] width 13 height 8
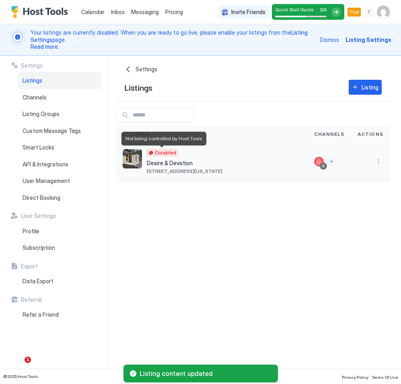
click at [165, 149] on div "Disabled" at bounding box center [162, 152] width 31 height 7
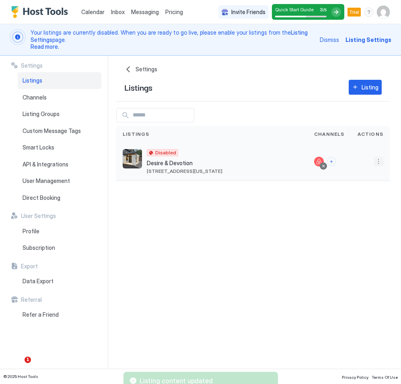
click at [382, 160] on button "More options" at bounding box center [379, 162] width 10 height 10
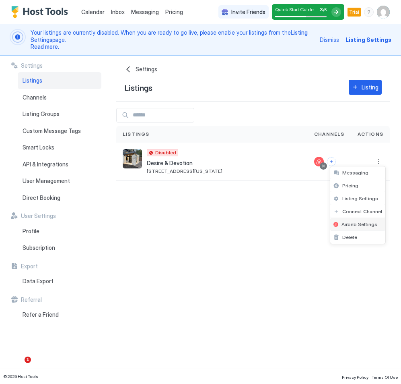
click at [369, 224] on span "Airbnb Settings" at bounding box center [360, 224] width 36 height 6
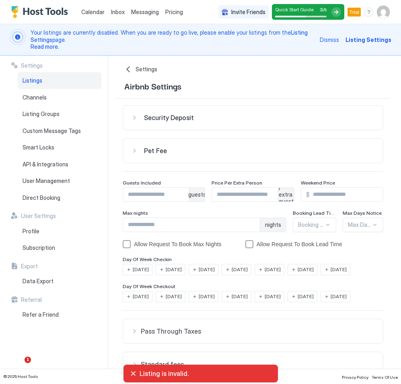
click at [136, 120] on div "Security Deposit" at bounding box center [253, 118] width 244 height 8
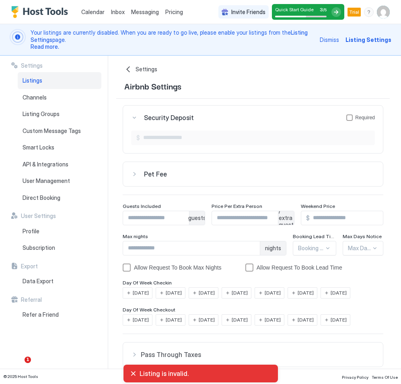
click at [166, 167] on button "Pet Fee" at bounding box center [253, 174] width 260 height 24
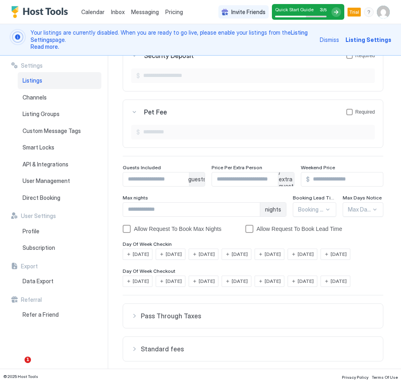
scroll to position [81, 0]
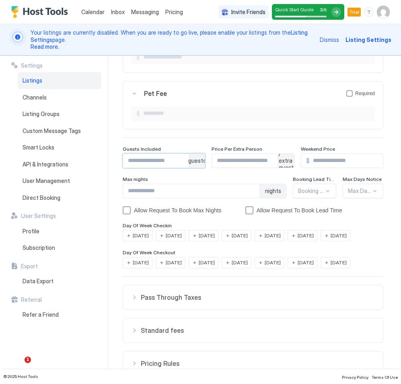
click at [185, 164] on input "Input Field" at bounding box center [156, 161] width 66 height 14
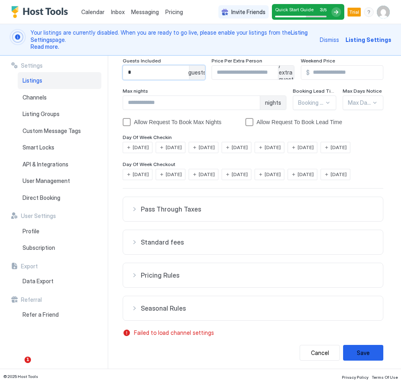
scroll to position [170, 0]
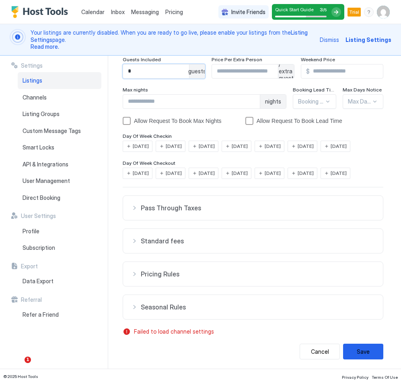
type input "*"
click at [188, 325] on div "Security Deposit Required $ Pet Fee Required $ Guests Included * guests Price P…" at bounding box center [253, 147] width 261 height 424
click at [187, 332] on span "Failed to load channel settings" at bounding box center [257, 331] width 246 height 7
click at [197, 211] on span "Pass Through Taxes" at bounding box center [258, 208] width 234 height 8
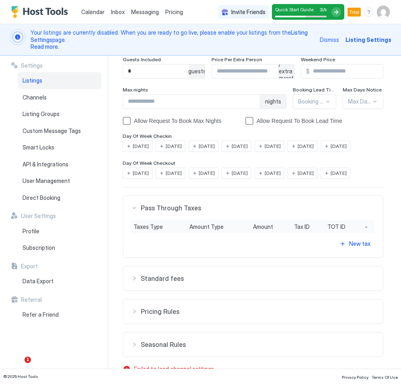
click at [178, 272] on button "Standard fees" at bounding box center [253, 278] width 260 height 24
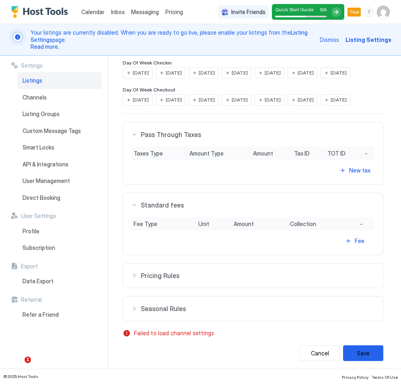
scroll to position [245, 0]
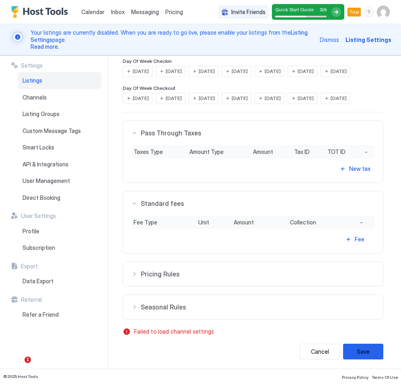
click at [188, 274] on span "Pricing Rules" at bounding box center [258, 274] width 234 height 8
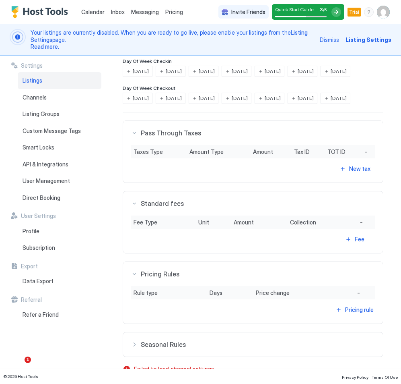
click at [179, 337] on button "Seasonal Rules" at bounding box center [253, 344] width 260 height 24
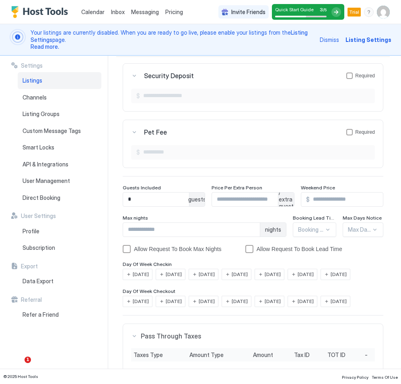
scroll to position [0, 0]
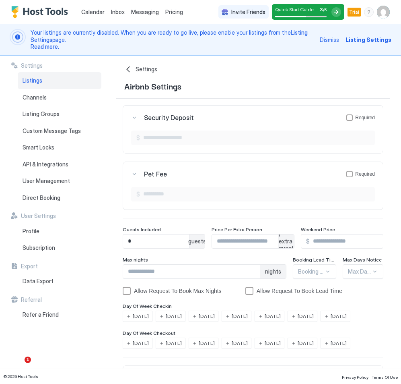
click at [360, 38] on span "Listing Settings" at bounding box center [369, 39] width 46 height 8
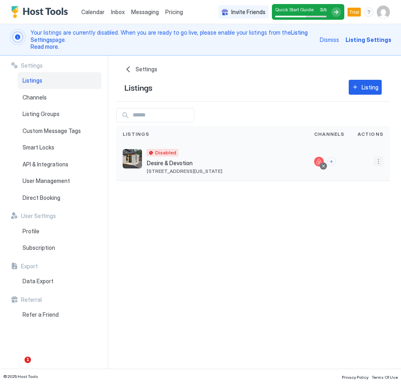
click at [378, 160] on button "More options" at bounding box center [379, 162] width 10 height 10
click at [364, 198] on span "Listing Settings" at bounding box center [361, 198] width 36 height 6
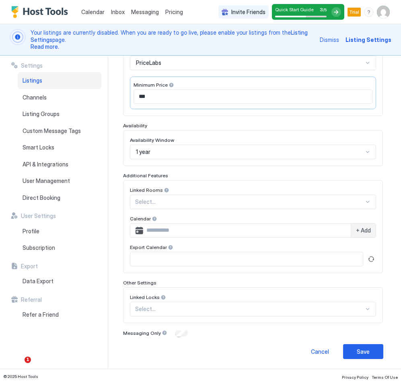
scroll to position [169, 0]
click at [362, 347] on div "Save" at bounding box center [363, 351] width 13 height 8
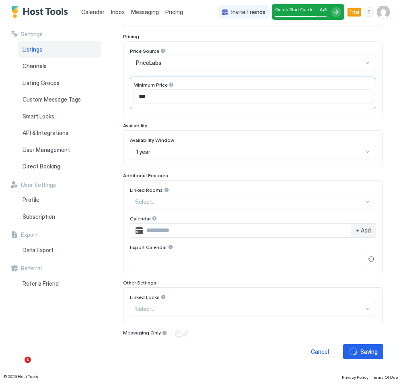
scroll to position [138, 0]
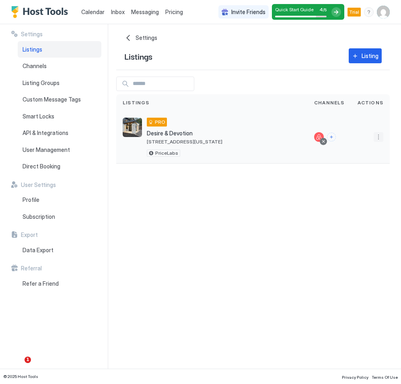
click at [380, 137] on button "More options" at bounding box center [379, 137] width 10 height 10
click at [173, 153] on div at bounding box center [200, 192] width 401 height 384
click at [220, 153] on div "PriceLabs" at bounding box center [185, 152] width 76 height 7
click at [67, 134] on div "API & Integrations" at bounding box center [60, 132] width 84 height 17
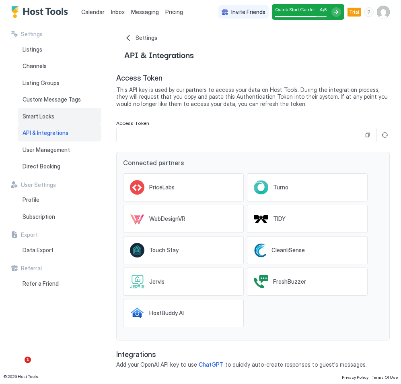
click at [56, 118] on div "Smart Locks" at bounding box center [60, 116] width 84 height 17
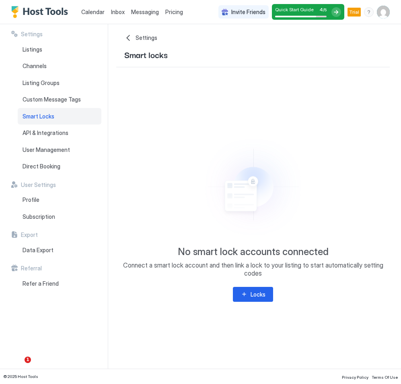
click at [250, 285] on div "No smart lock accounts connected Connect a smart lock account and then link a l…" at bounding box center [253, 216] width 274 height 171
click at [253, 295] on div "Locks" at bounding box center [258, 294] width 15 height 8
